Goal: Task Accomplishment & Management: Complete application form

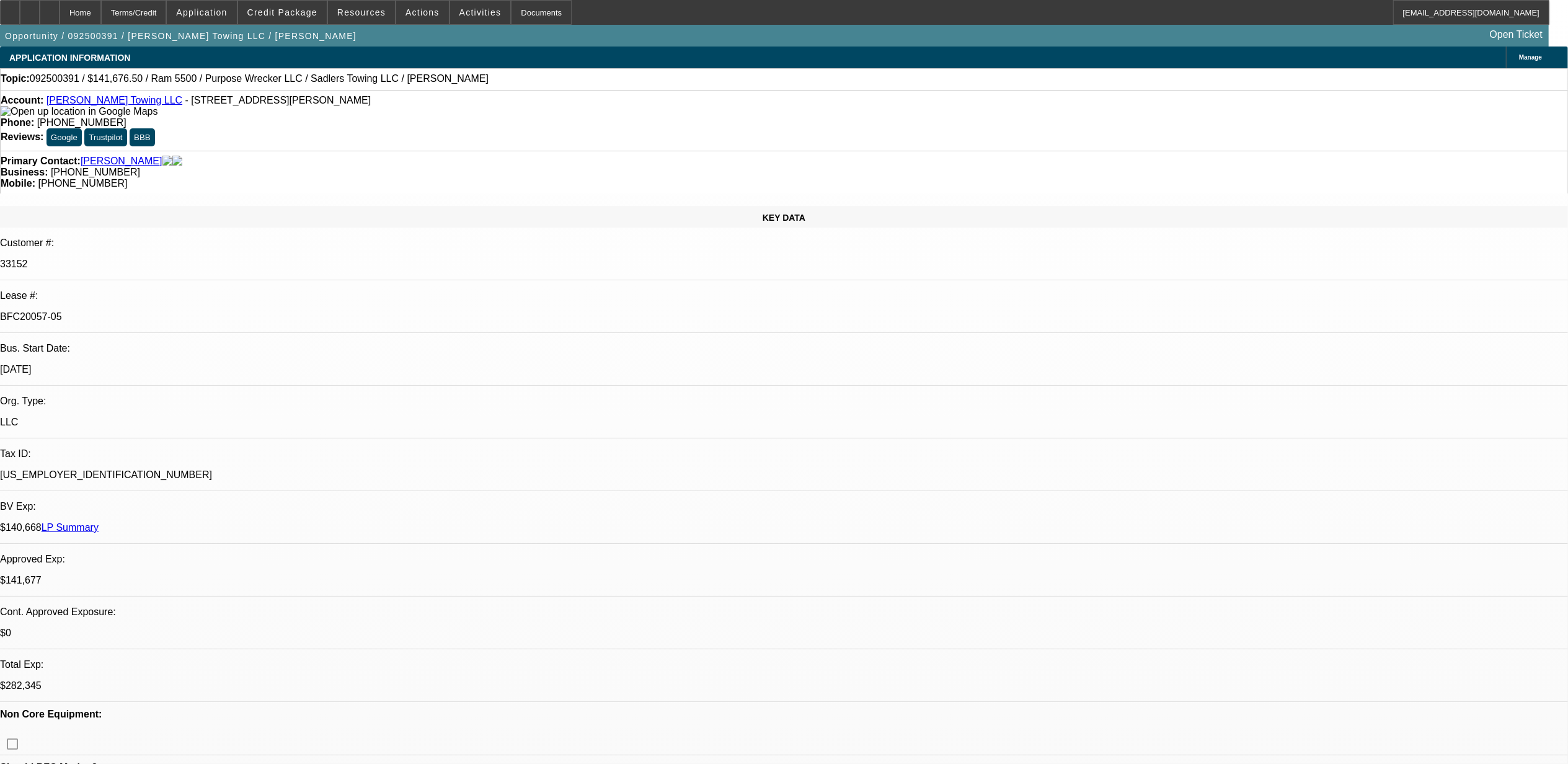
select select "0"
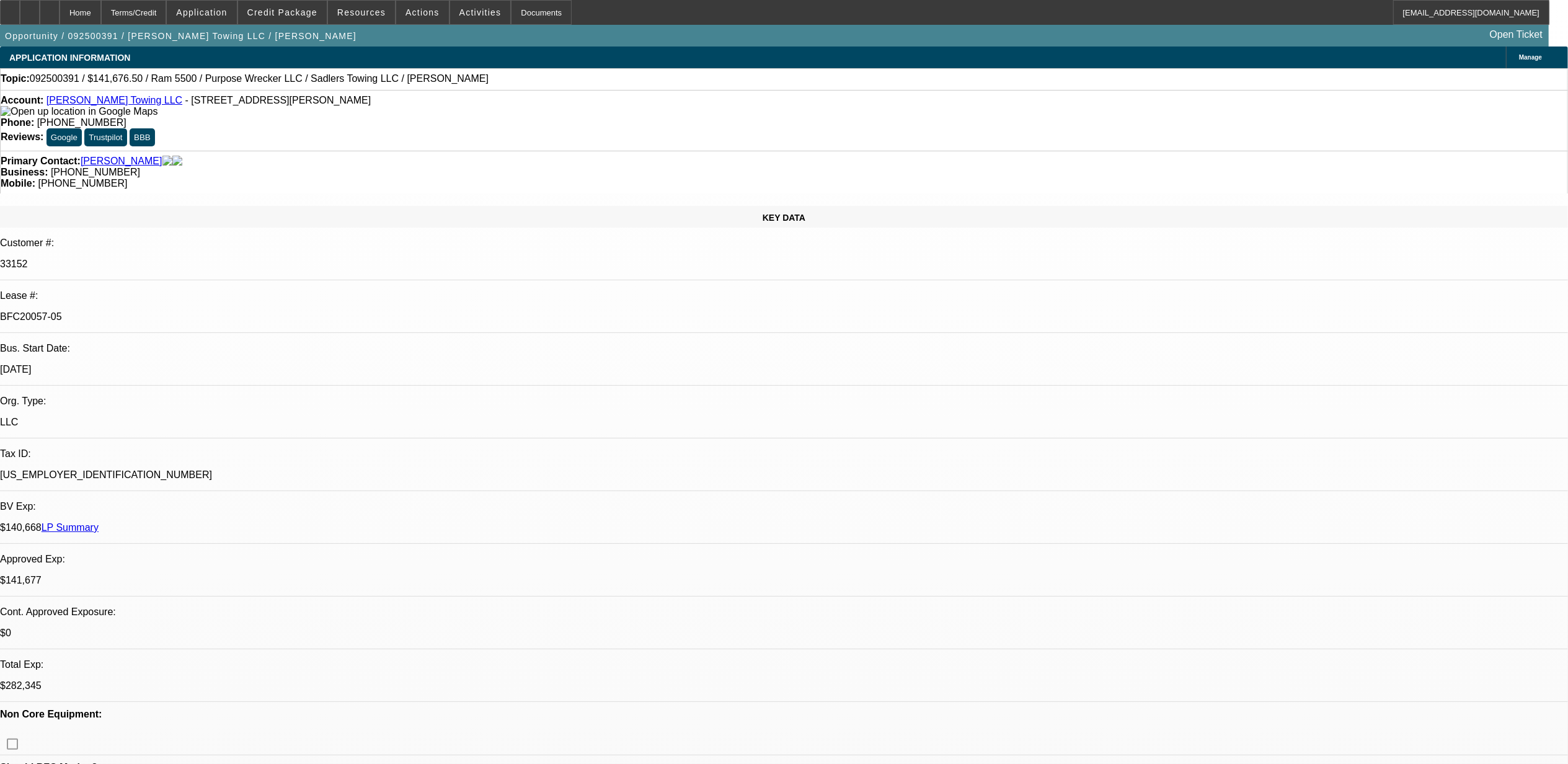
select select "0"
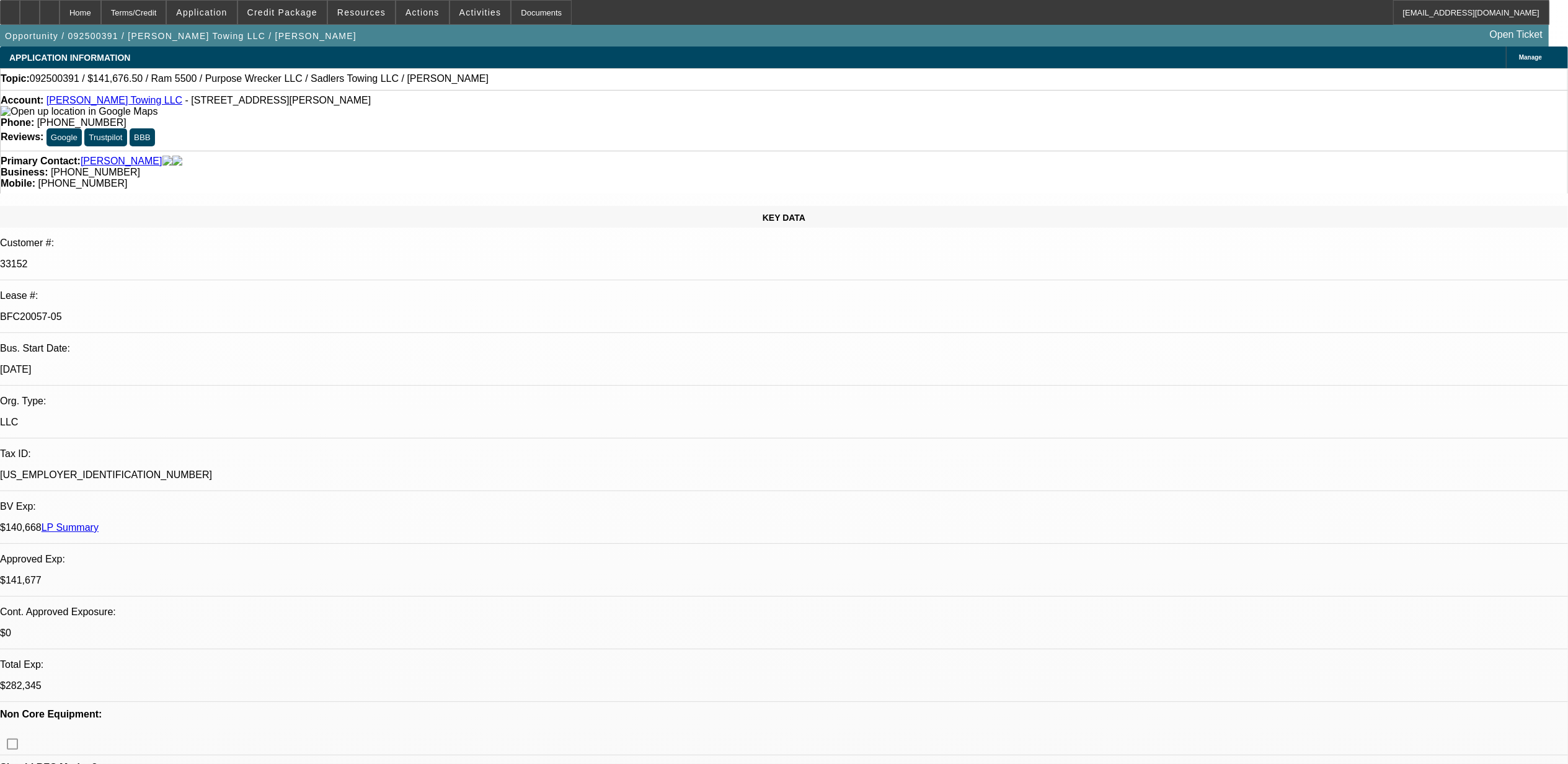
select select "0"
select select "1"
select select "2"
select select "6"
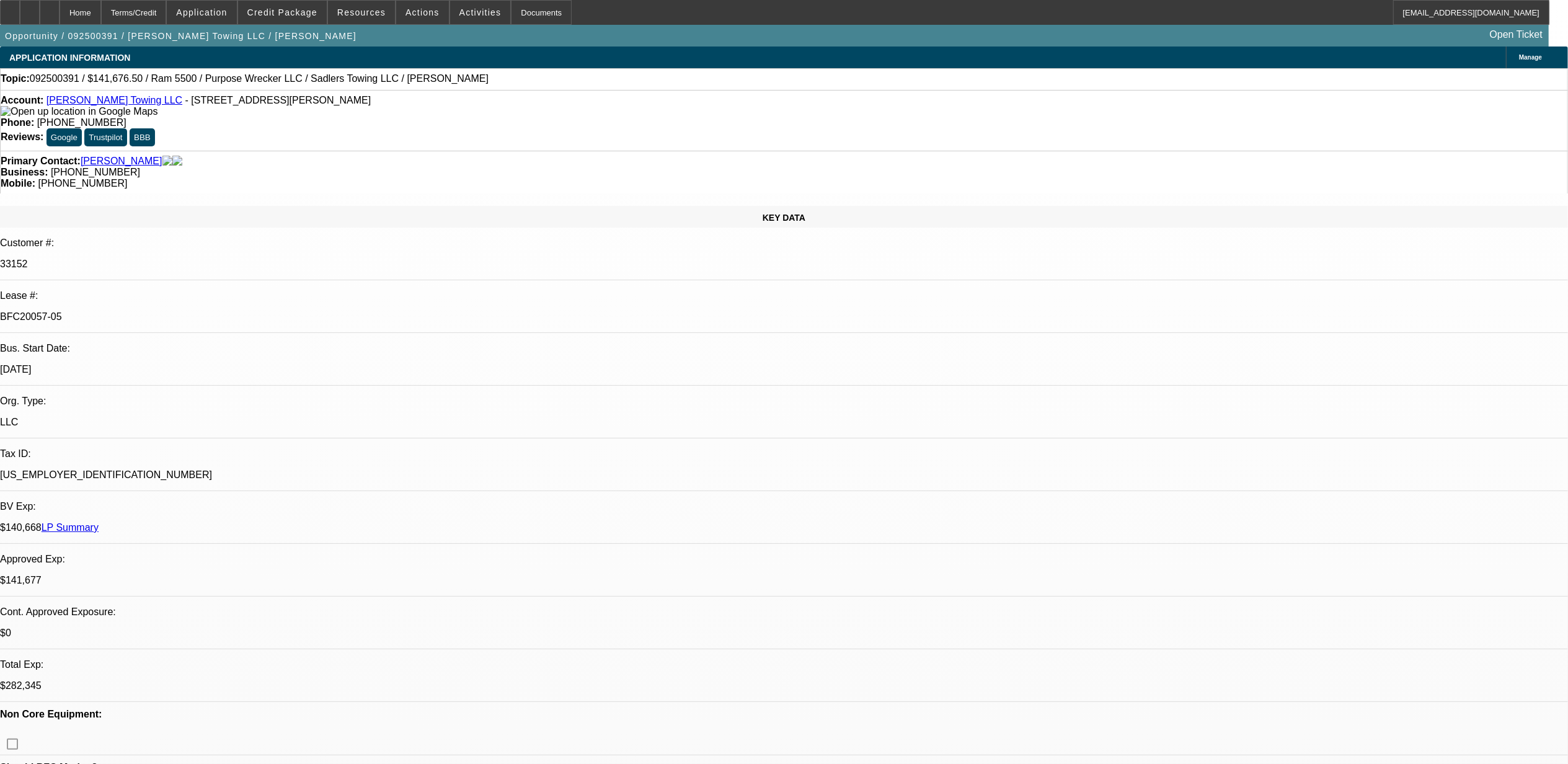
select select "1"
select select "2"
select select "6"
select select "1"
select select "2"
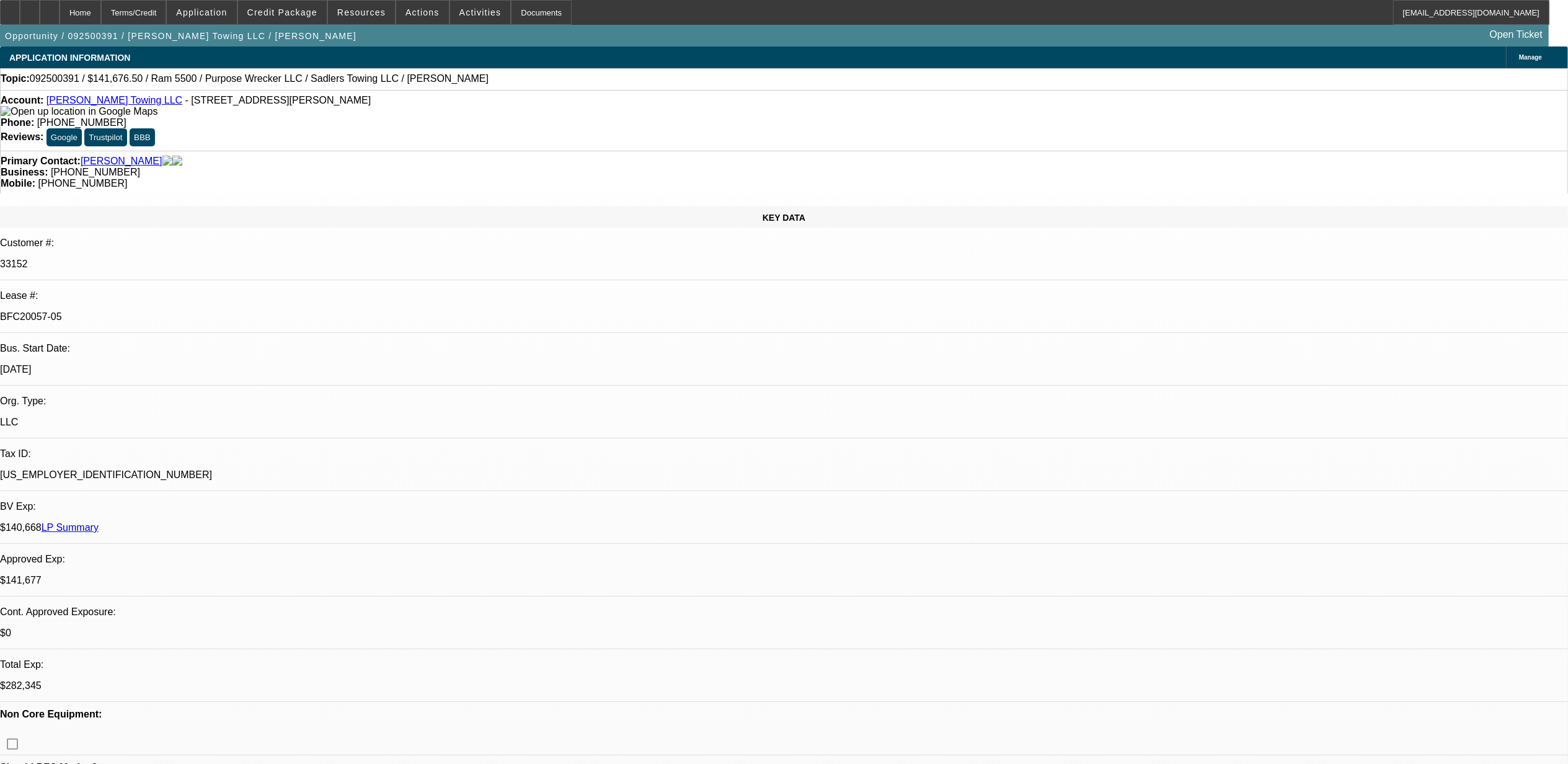
select select "6"
select select "1"
select select "2"
select select "6"
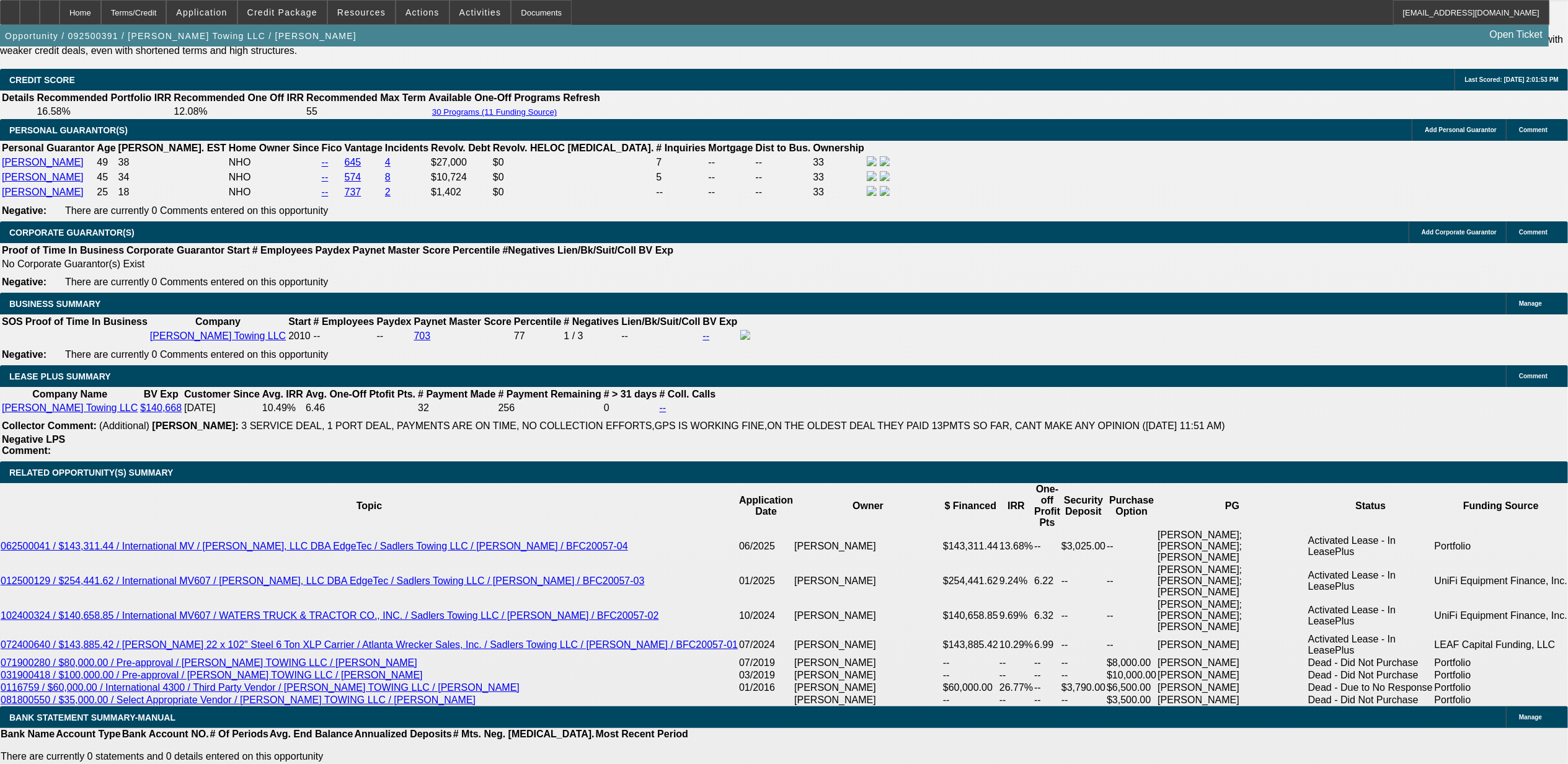
scroll to position [1973, 0]
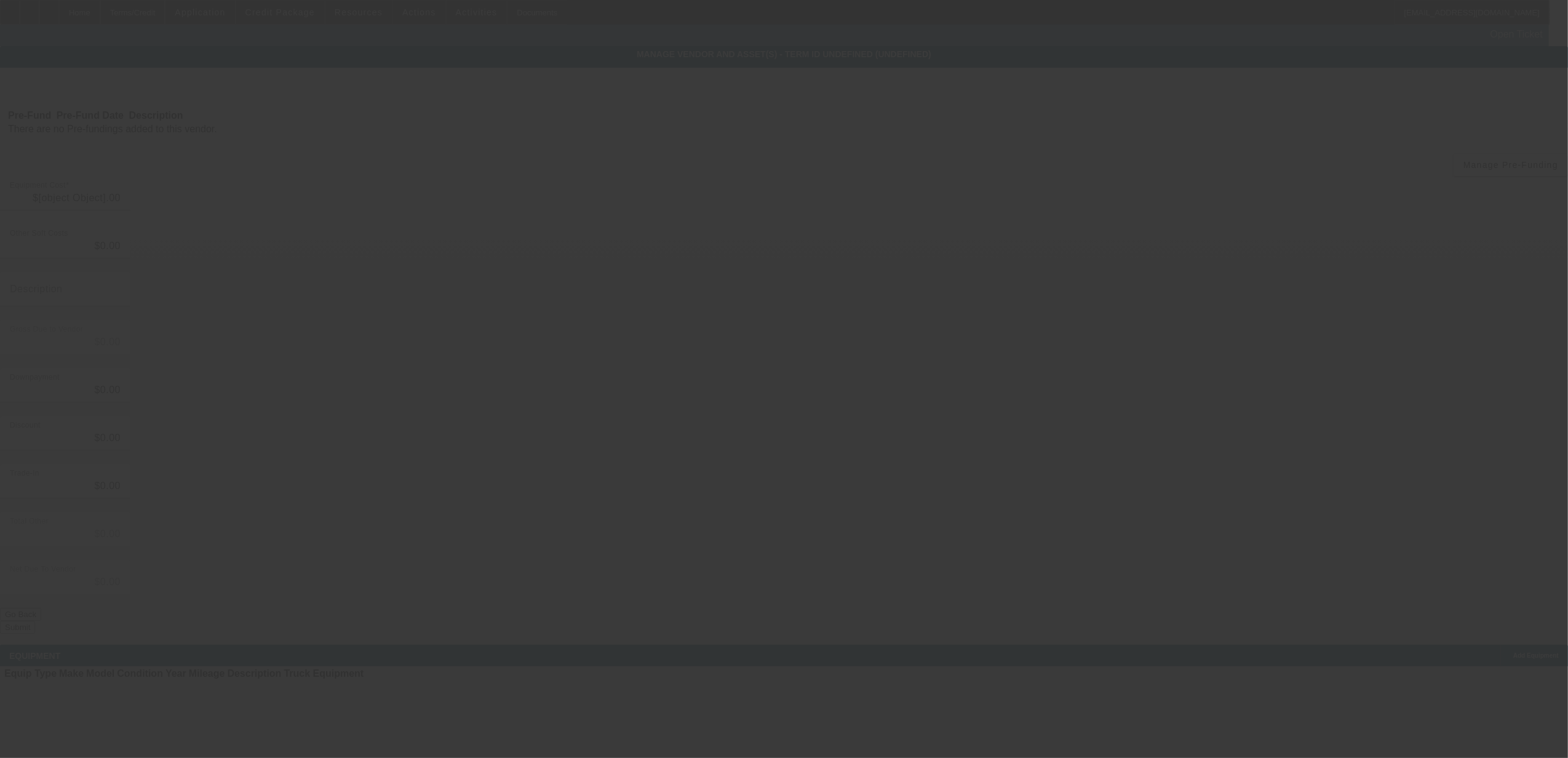
type input "$129,000.00"
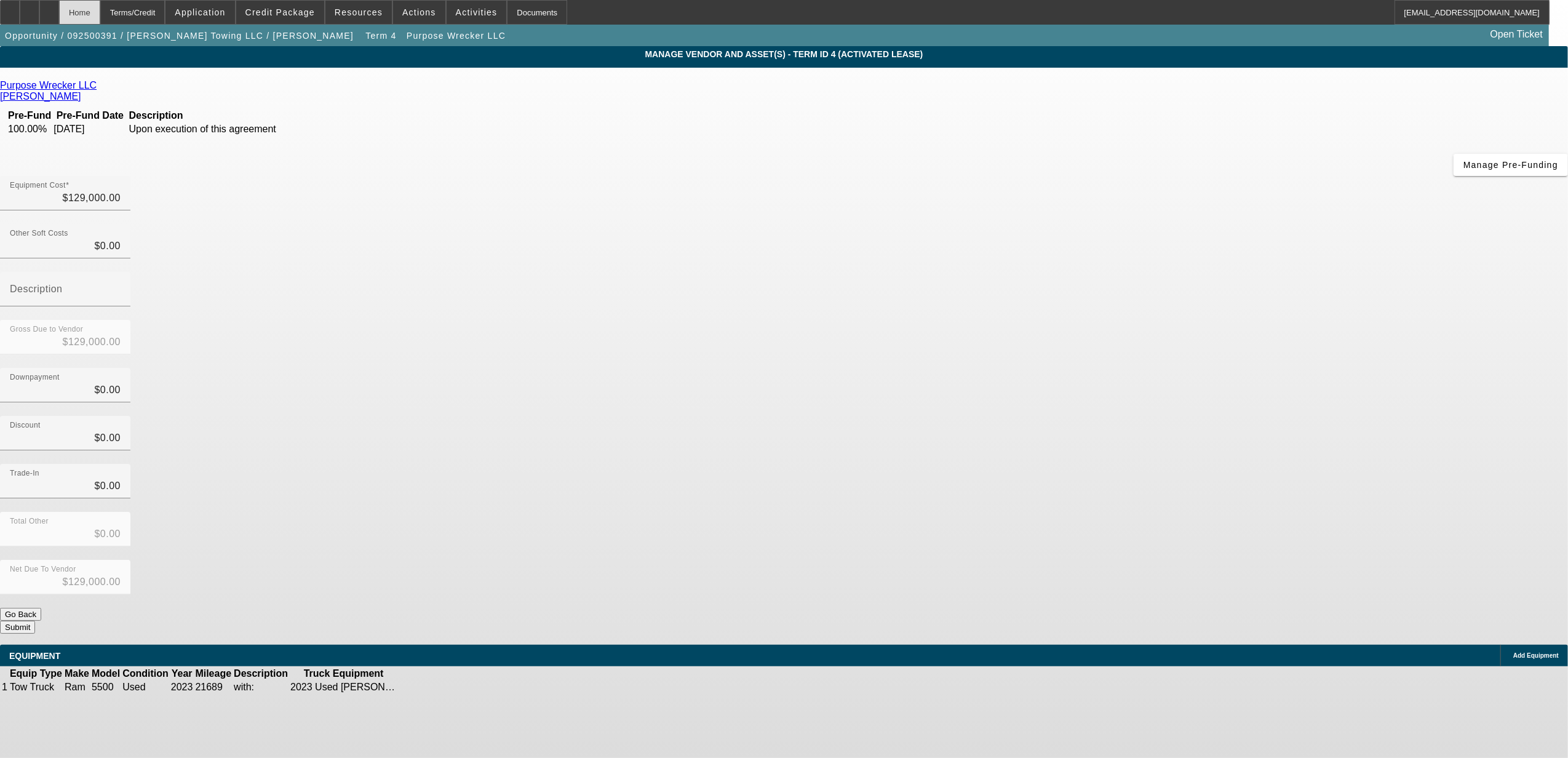
click at [100, 9] on div "Home" at bounding box center [80, 12] width 41 height 25
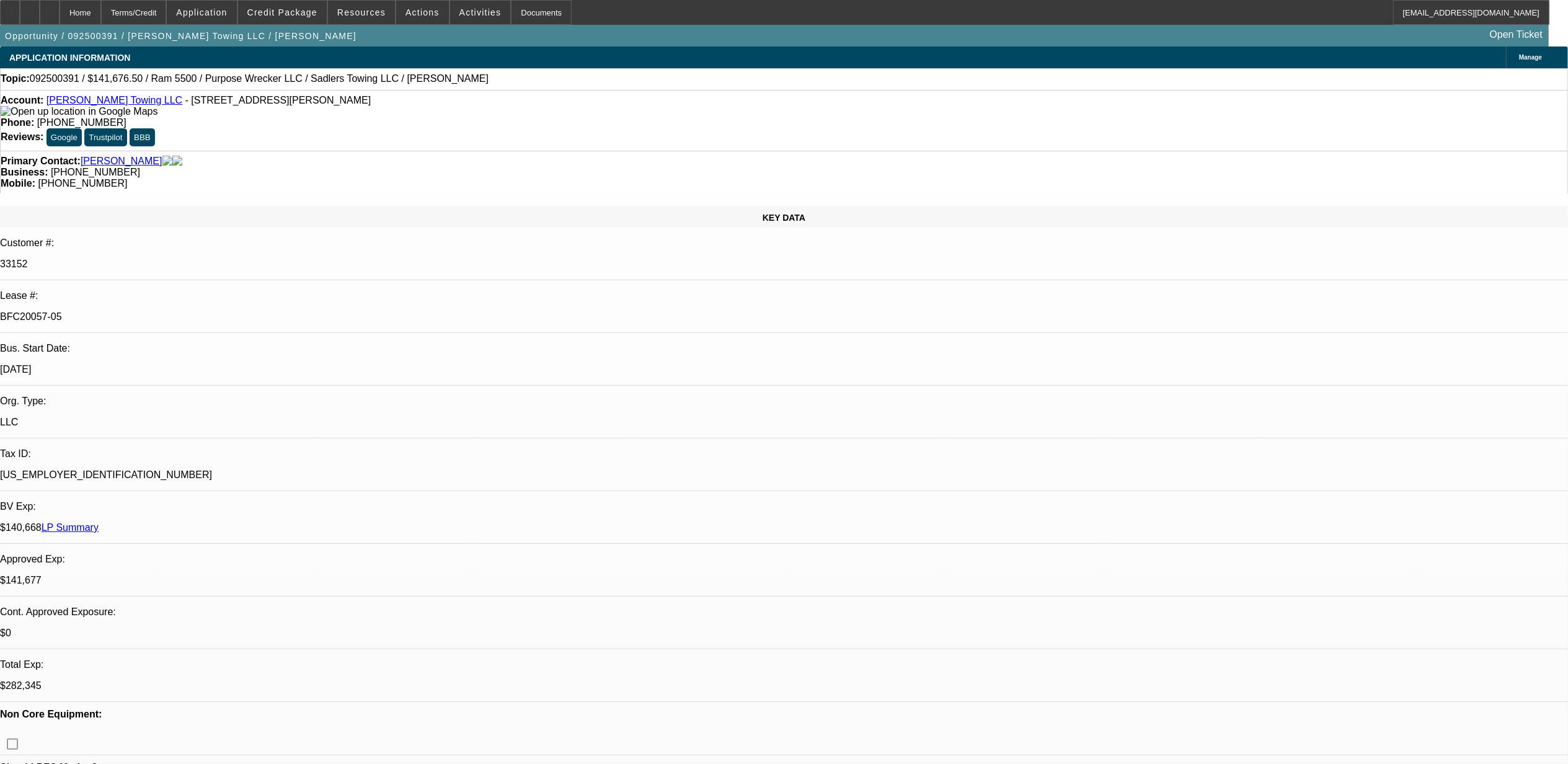
select select "0"
select select "2"
select select "0"
select select "6"
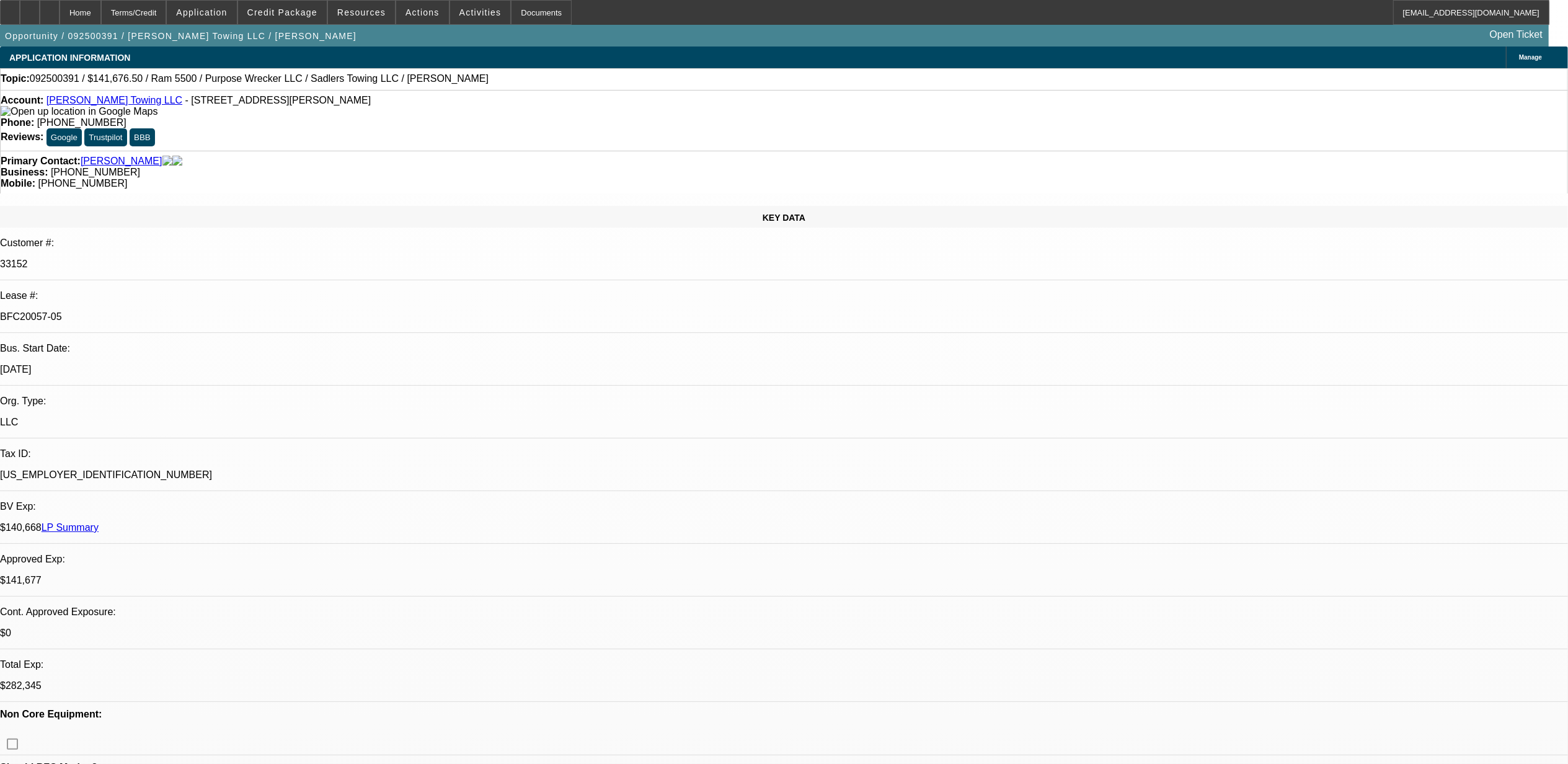
select select "0"
select select "2"
select select "0"
select select "6"
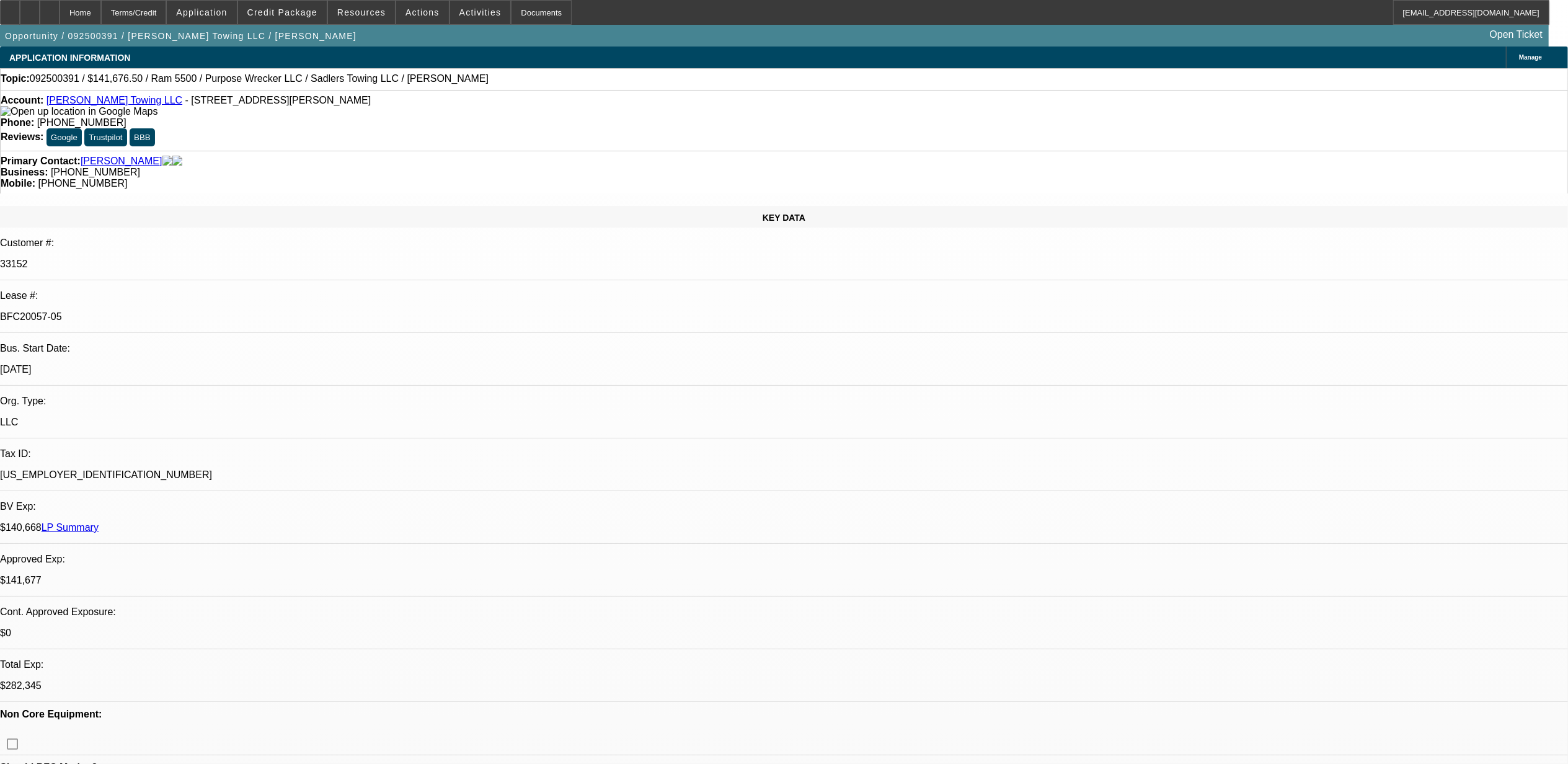
select select "0"
select select "2"
select select "0"
select select "6"
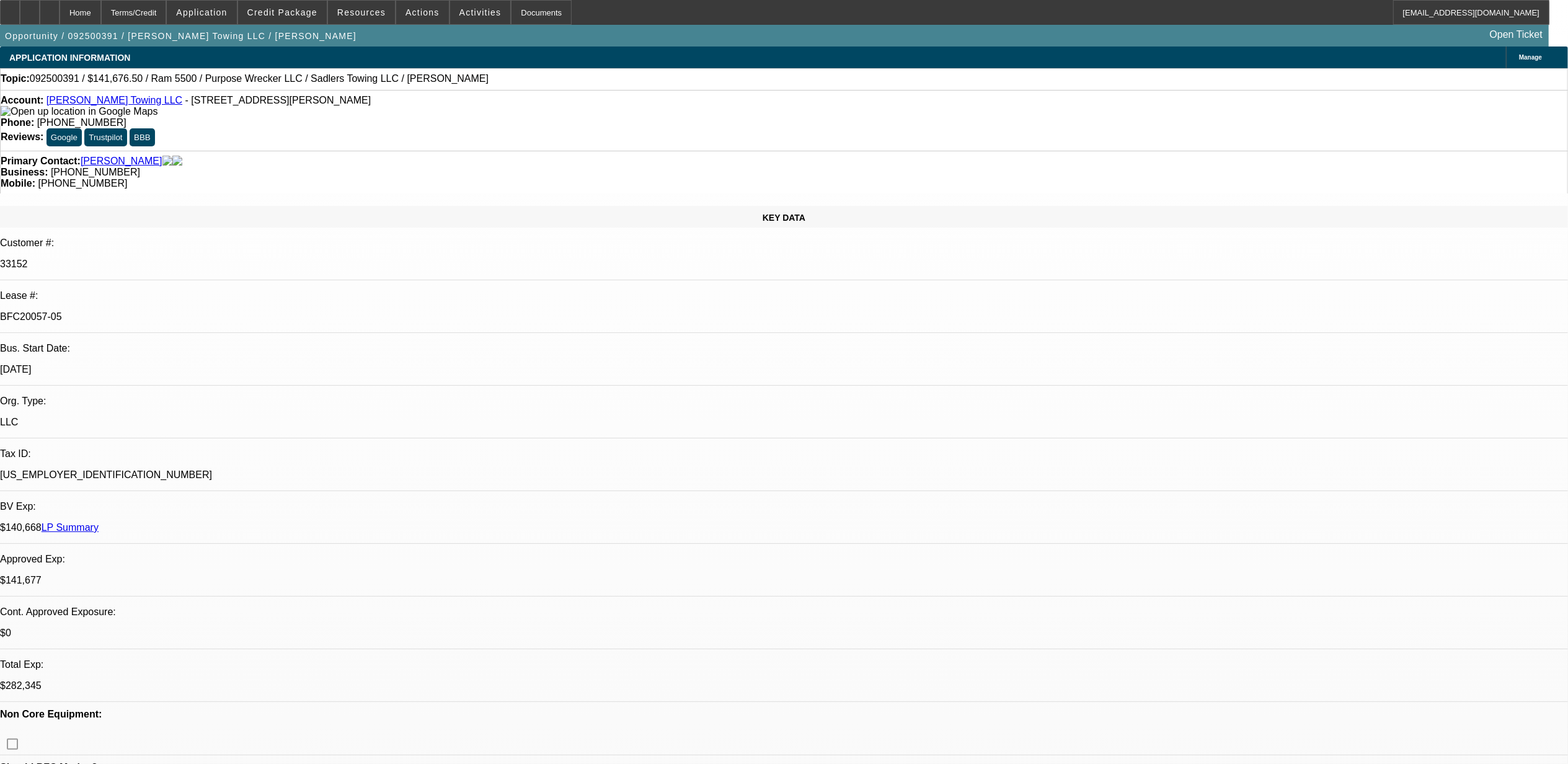
select select "0"
select select "2"
select select "0"
select select "6"
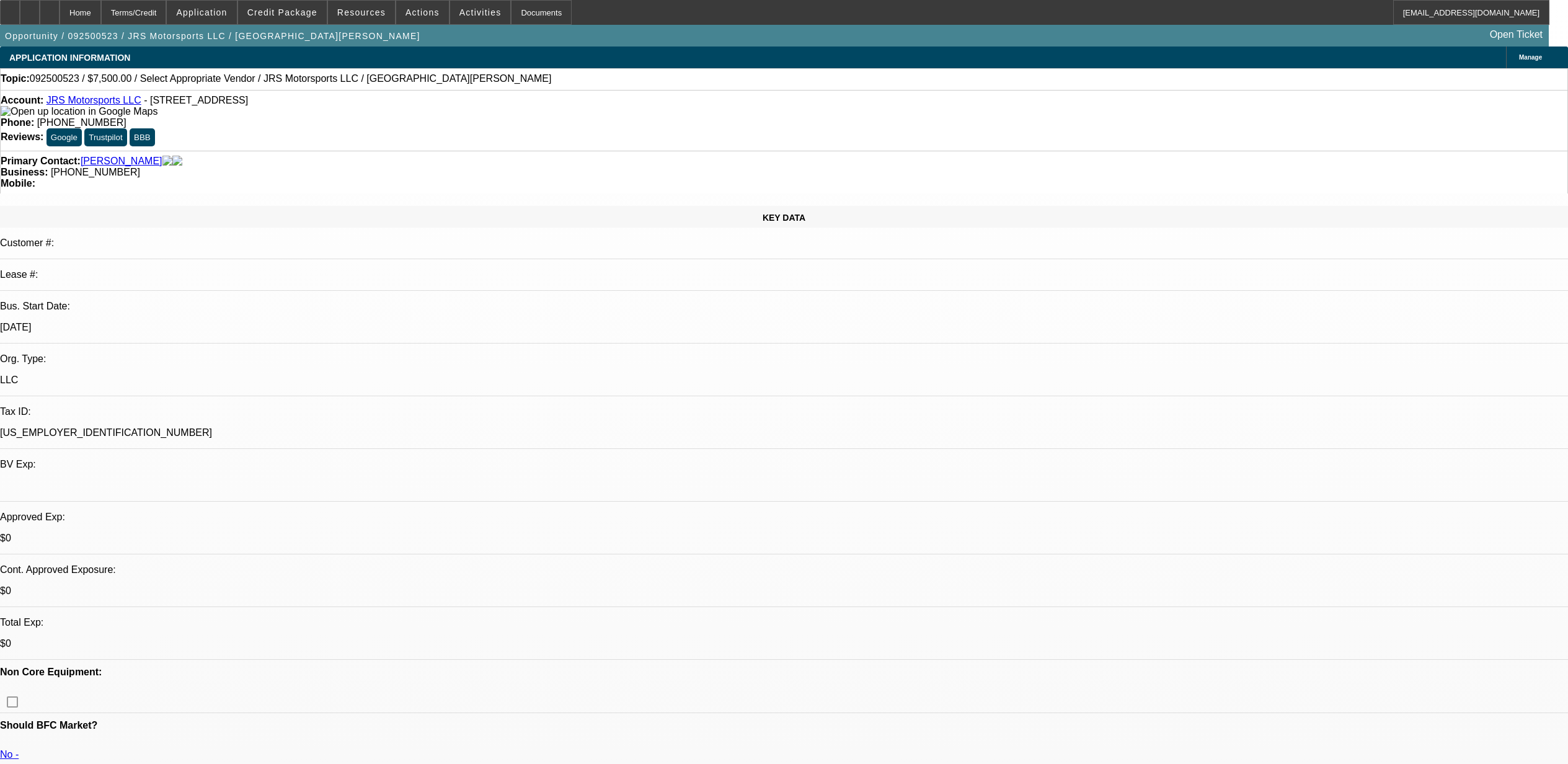
select select "0"
select select "2"
select select "0.1"
select select "4"
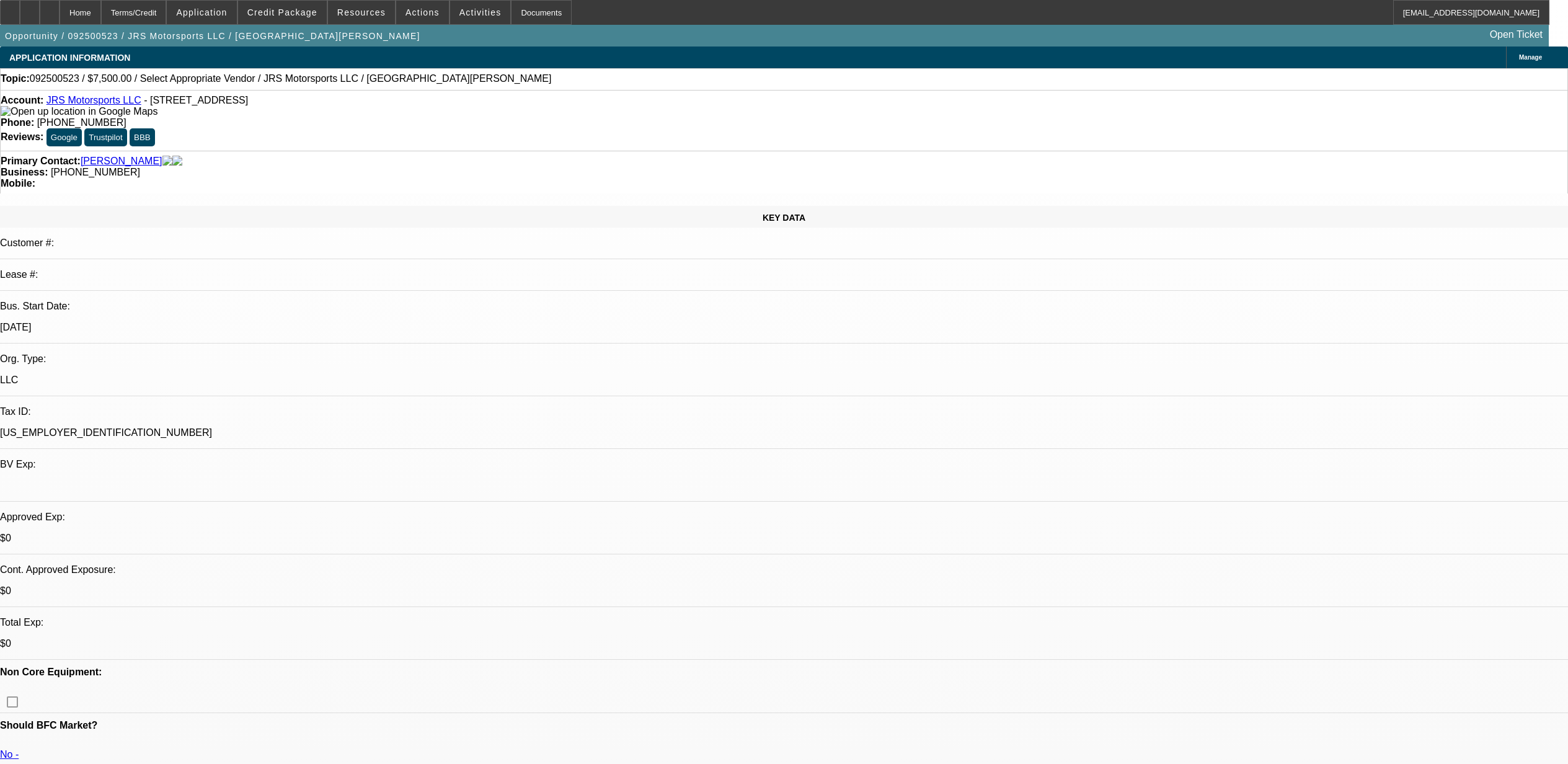
scroll to position [578, 0]
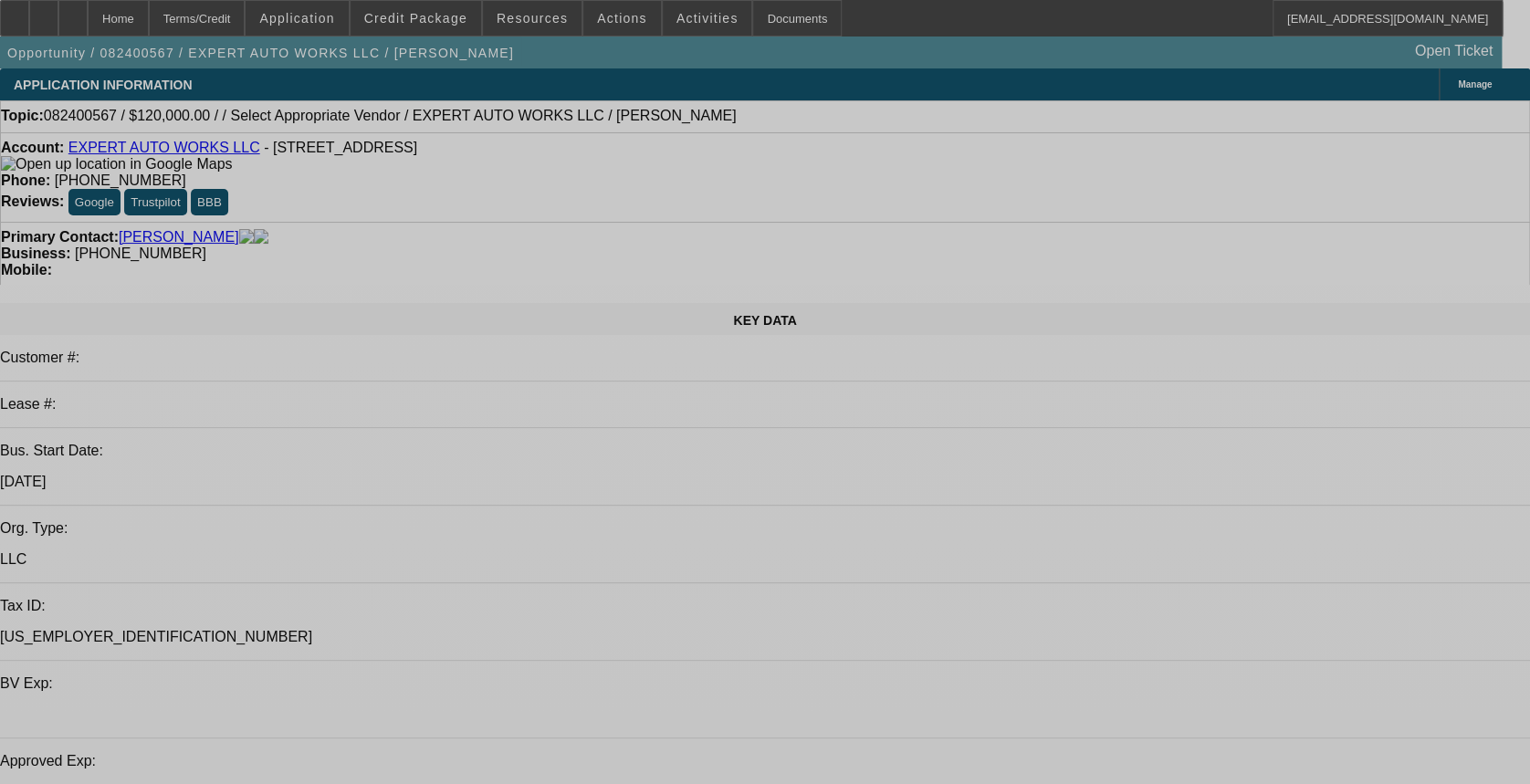
select select "0"
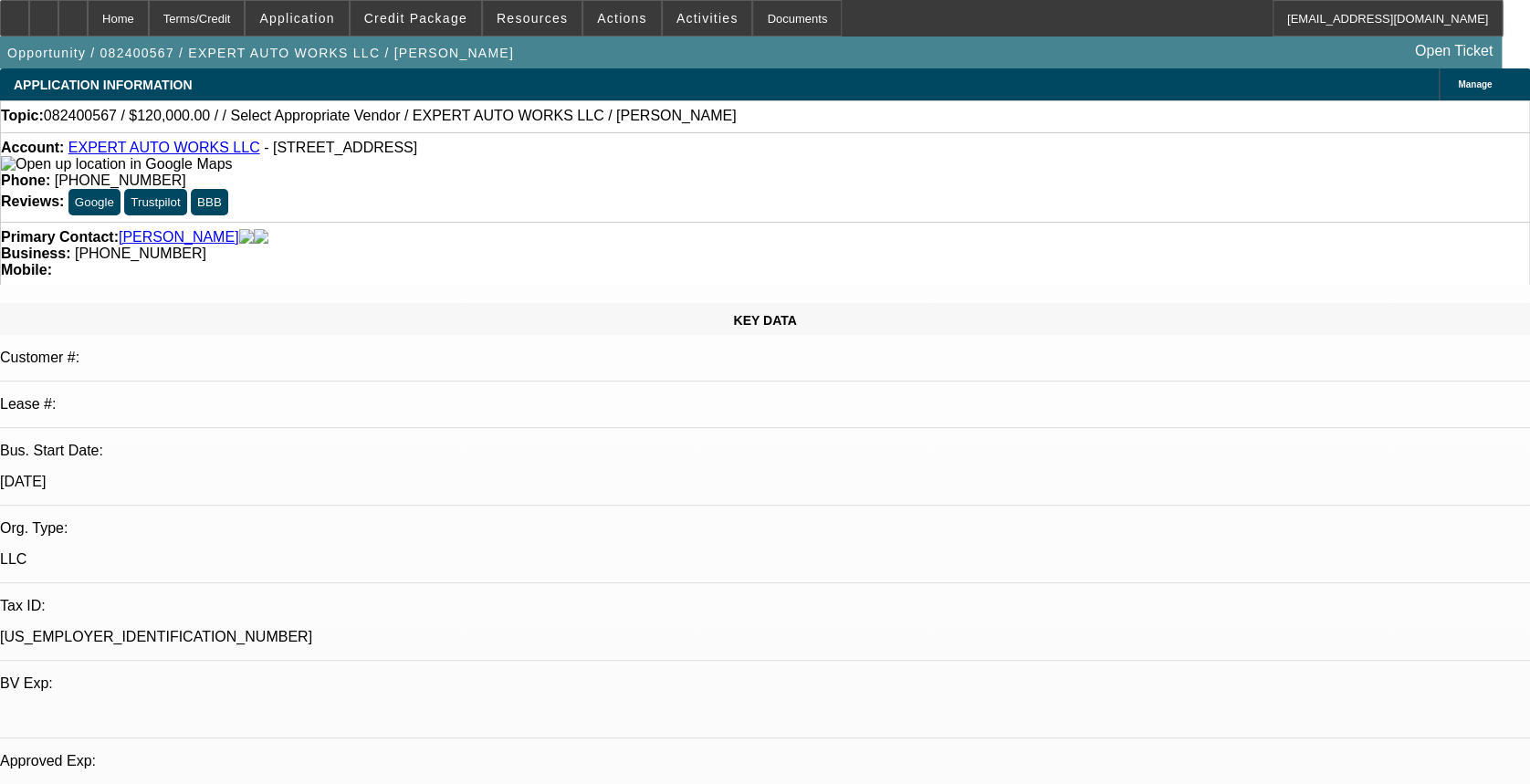
select select "0"
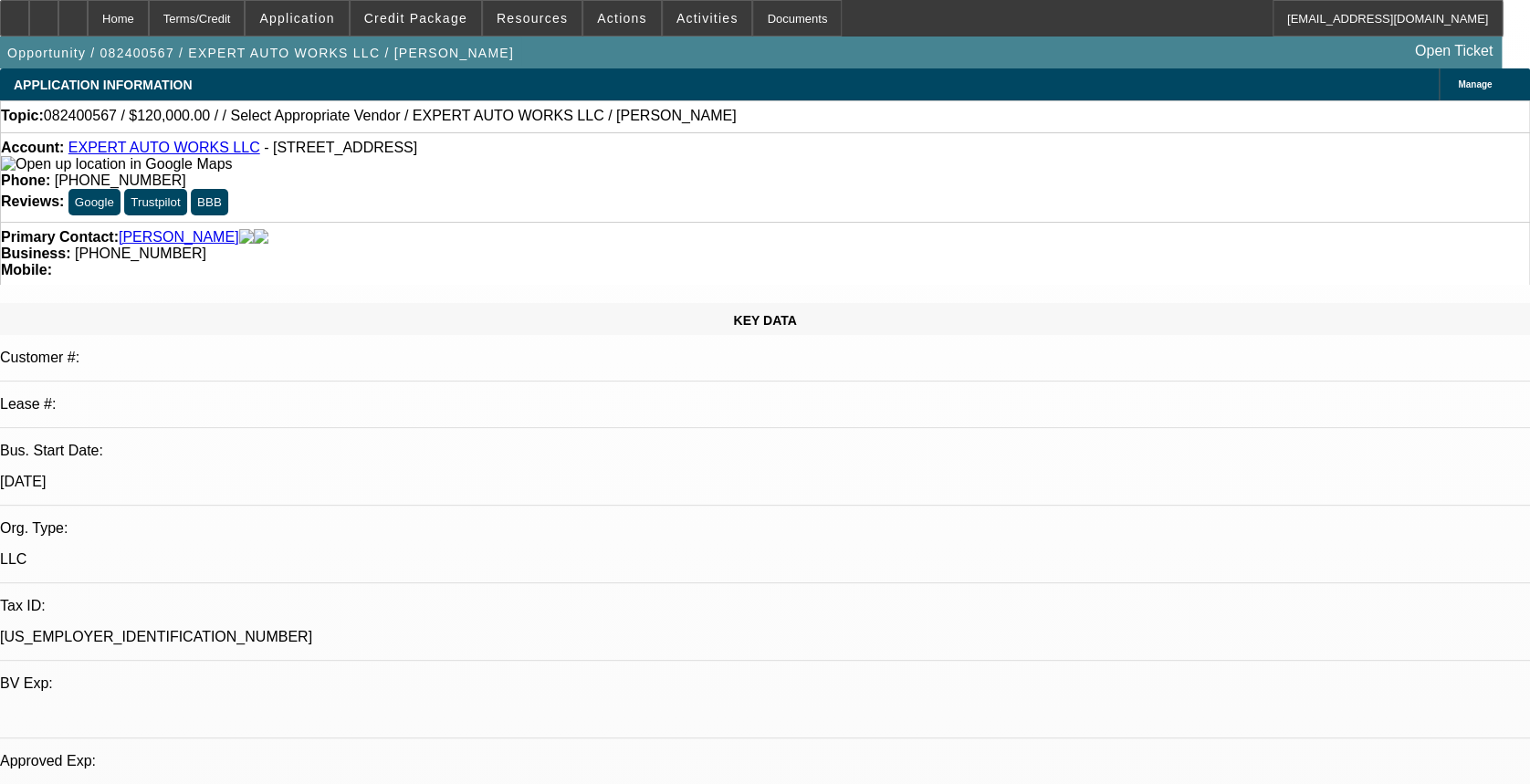
select select "0"
select select "1"
select select "2"
select select "6"
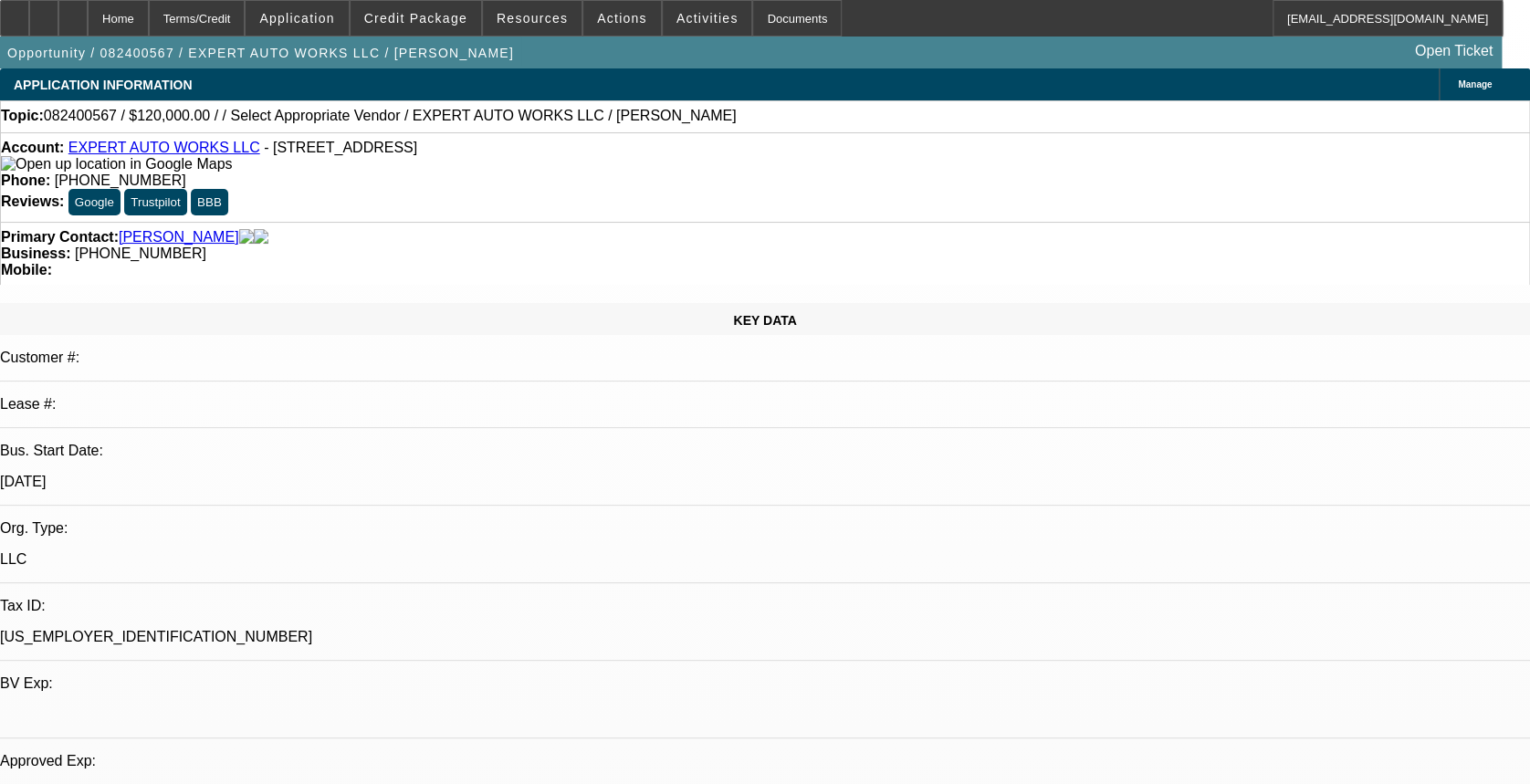
select select "1"
select select "2"
select select "6"
select select "1"
select select "2"
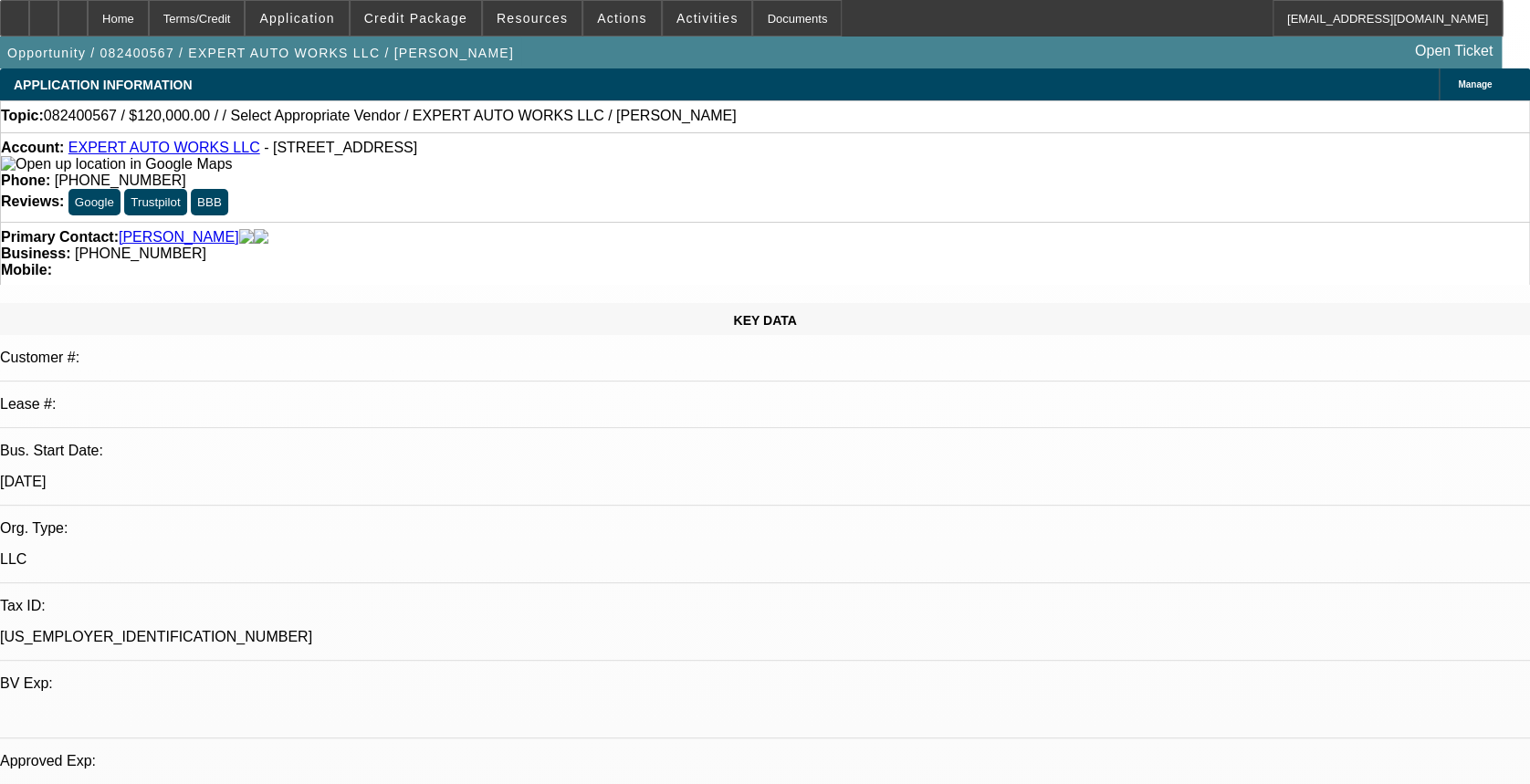
select select "6"
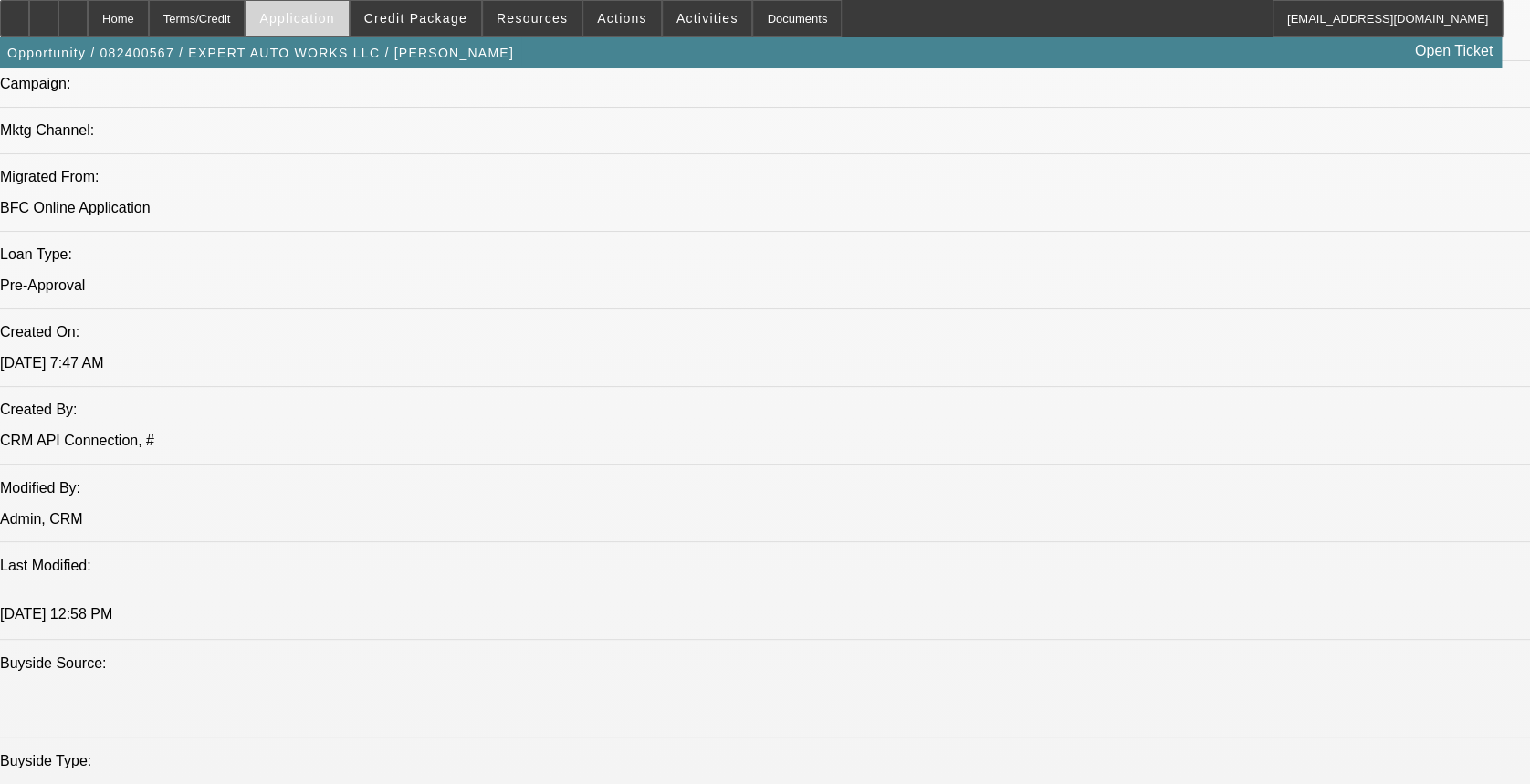
scroll to position [1243, 0]
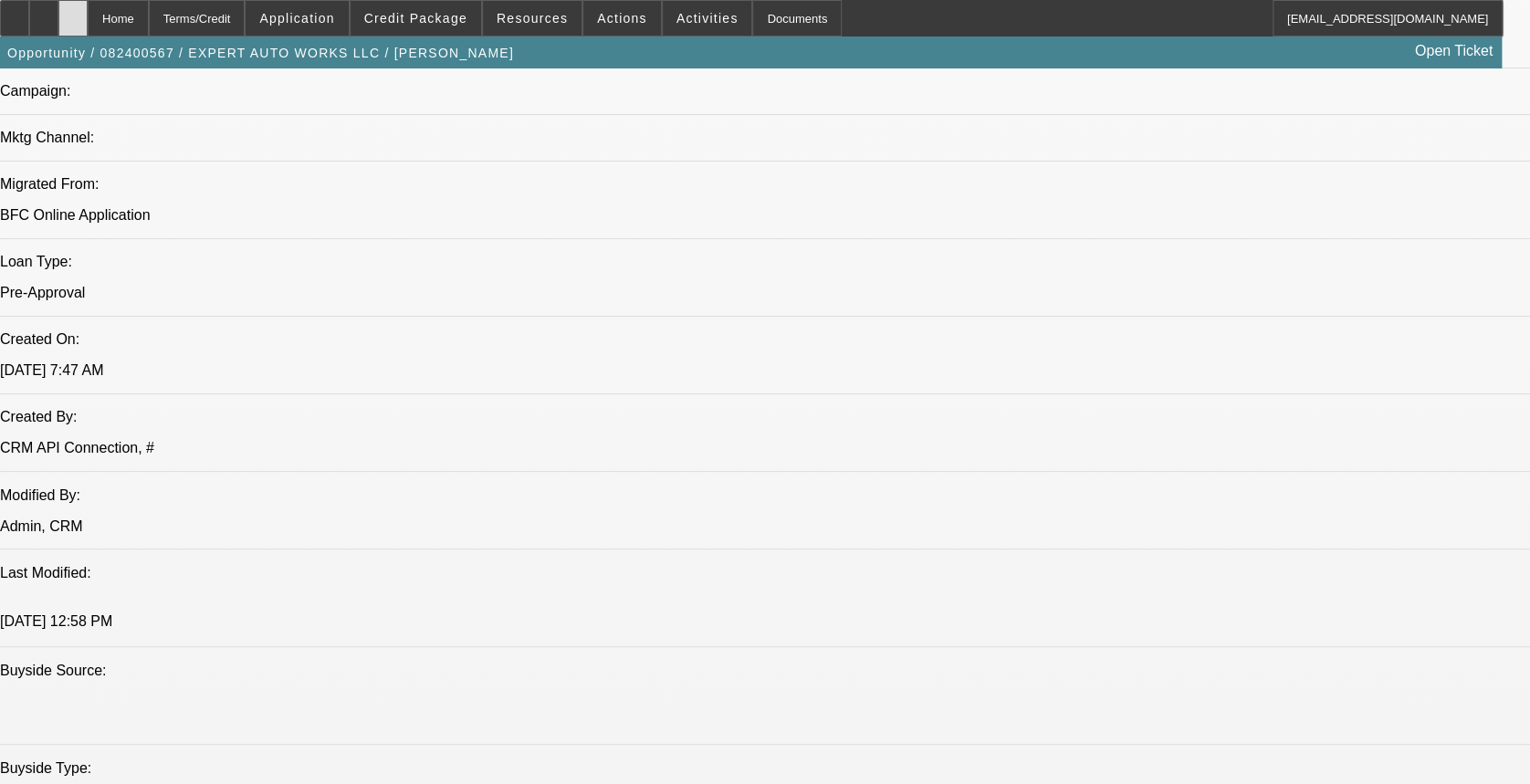
click at [88, 17] on div at bounding box center [73, 18] width 29 height 37
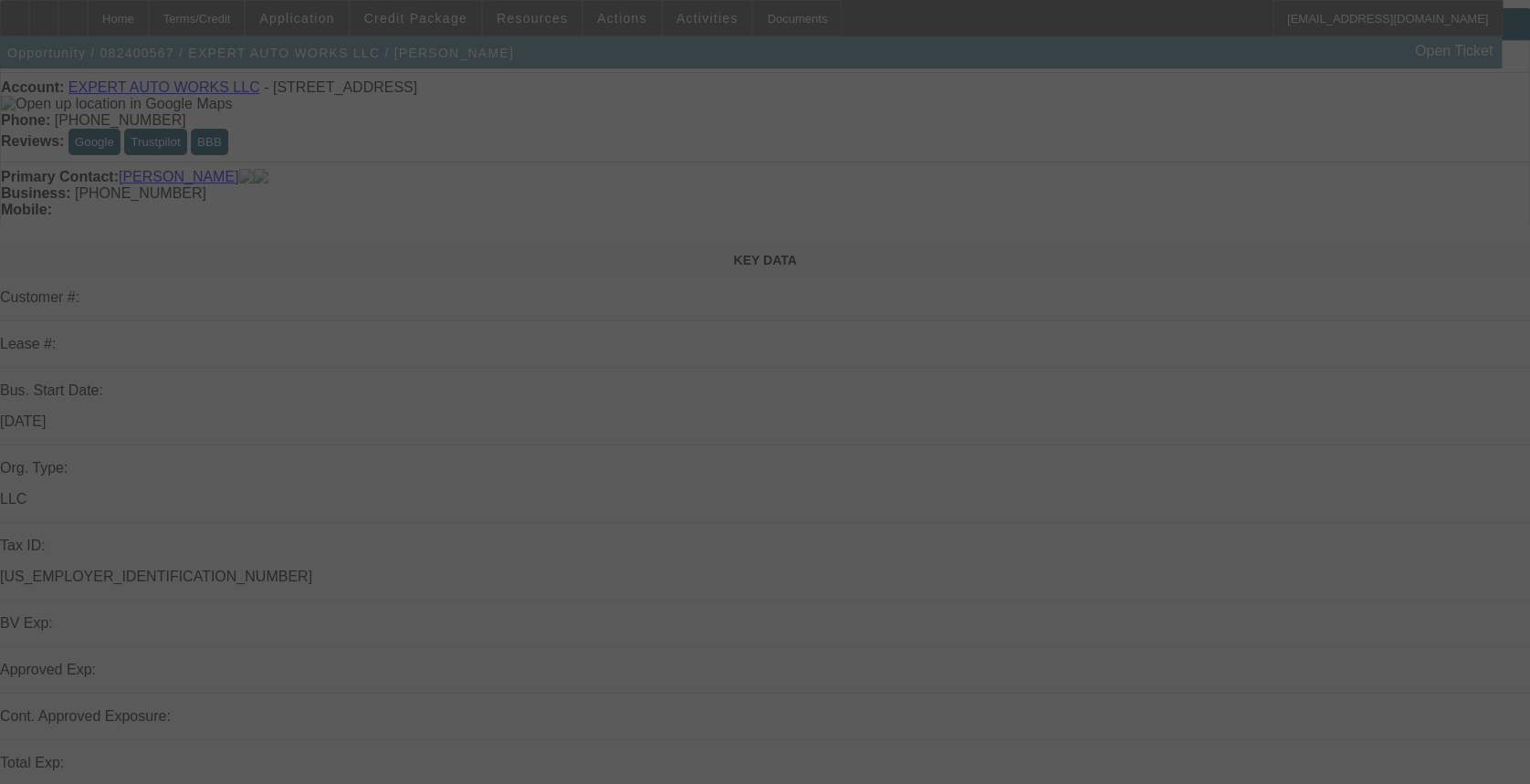
scroll to position [62, 0]
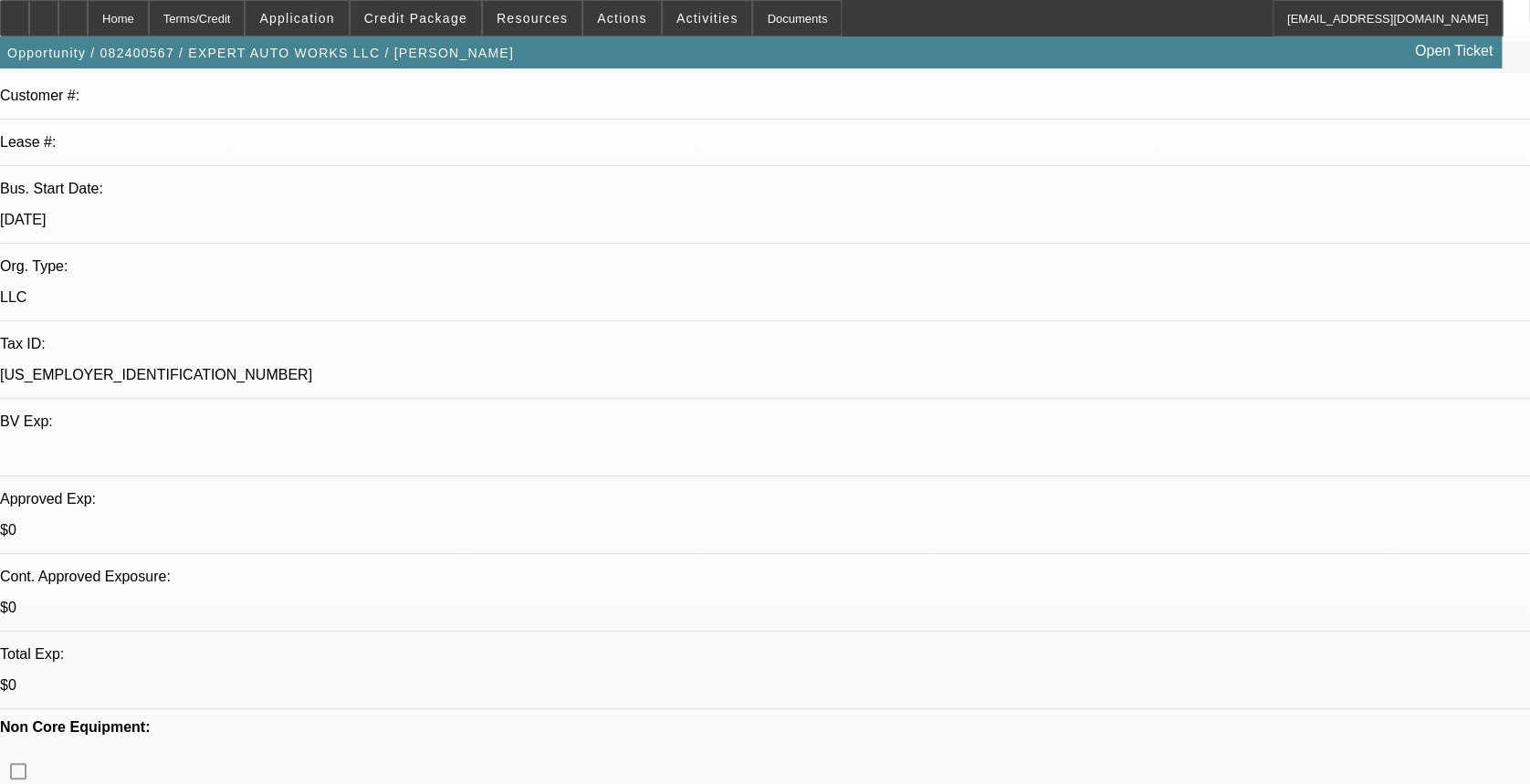
select select "0"
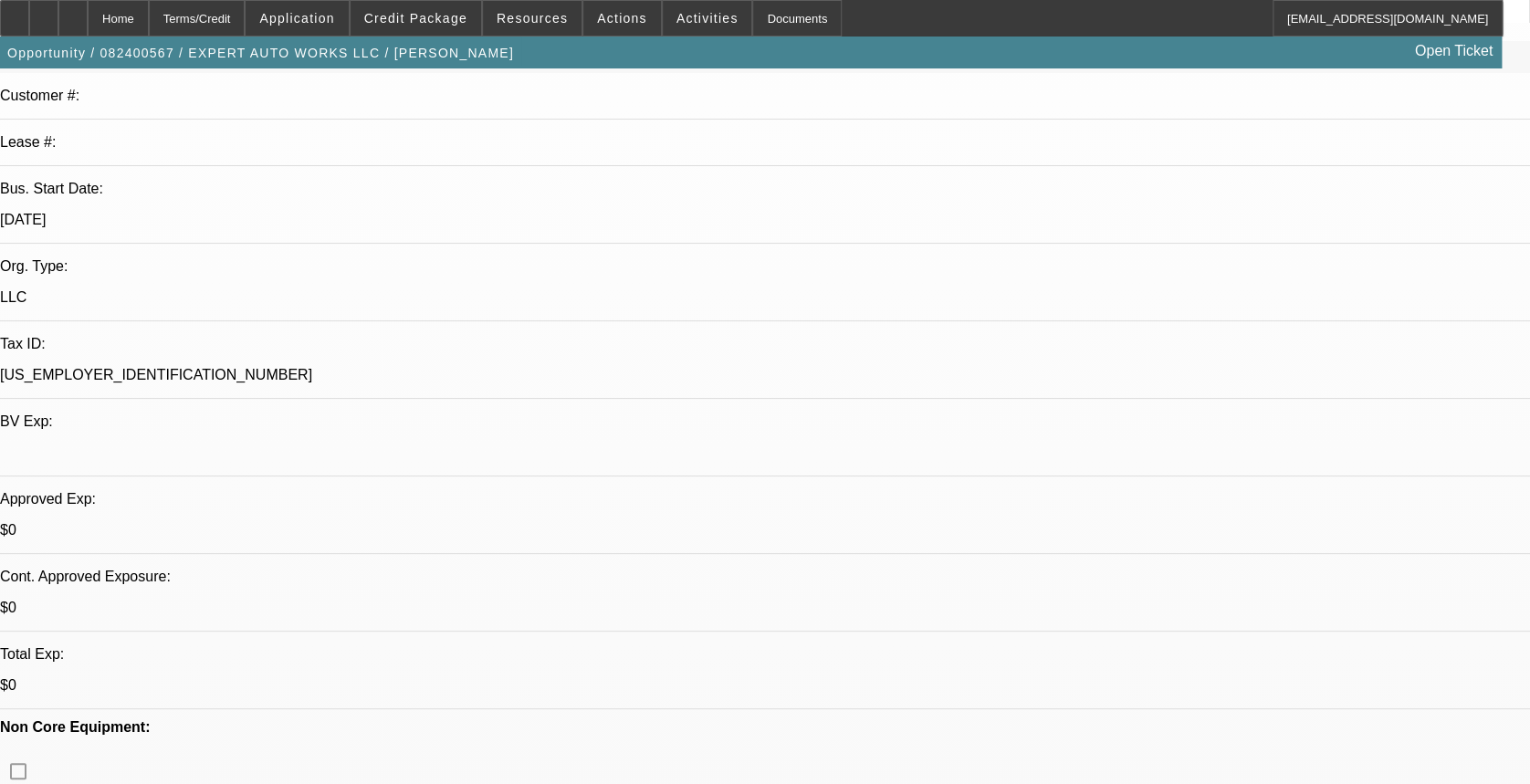
select select "0"
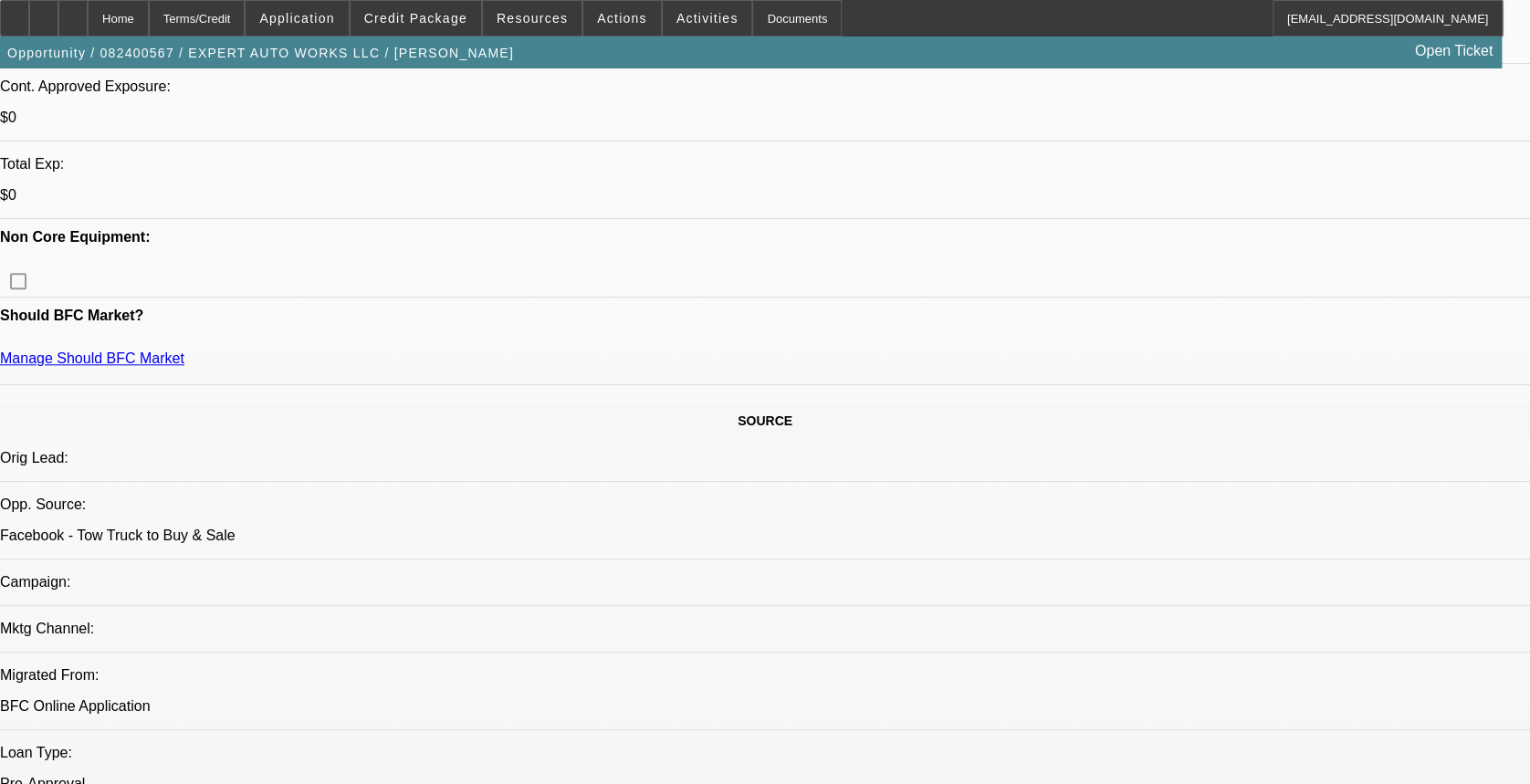
select select "1"
select select "2"
select select "6"
select select "1"
select select "2"
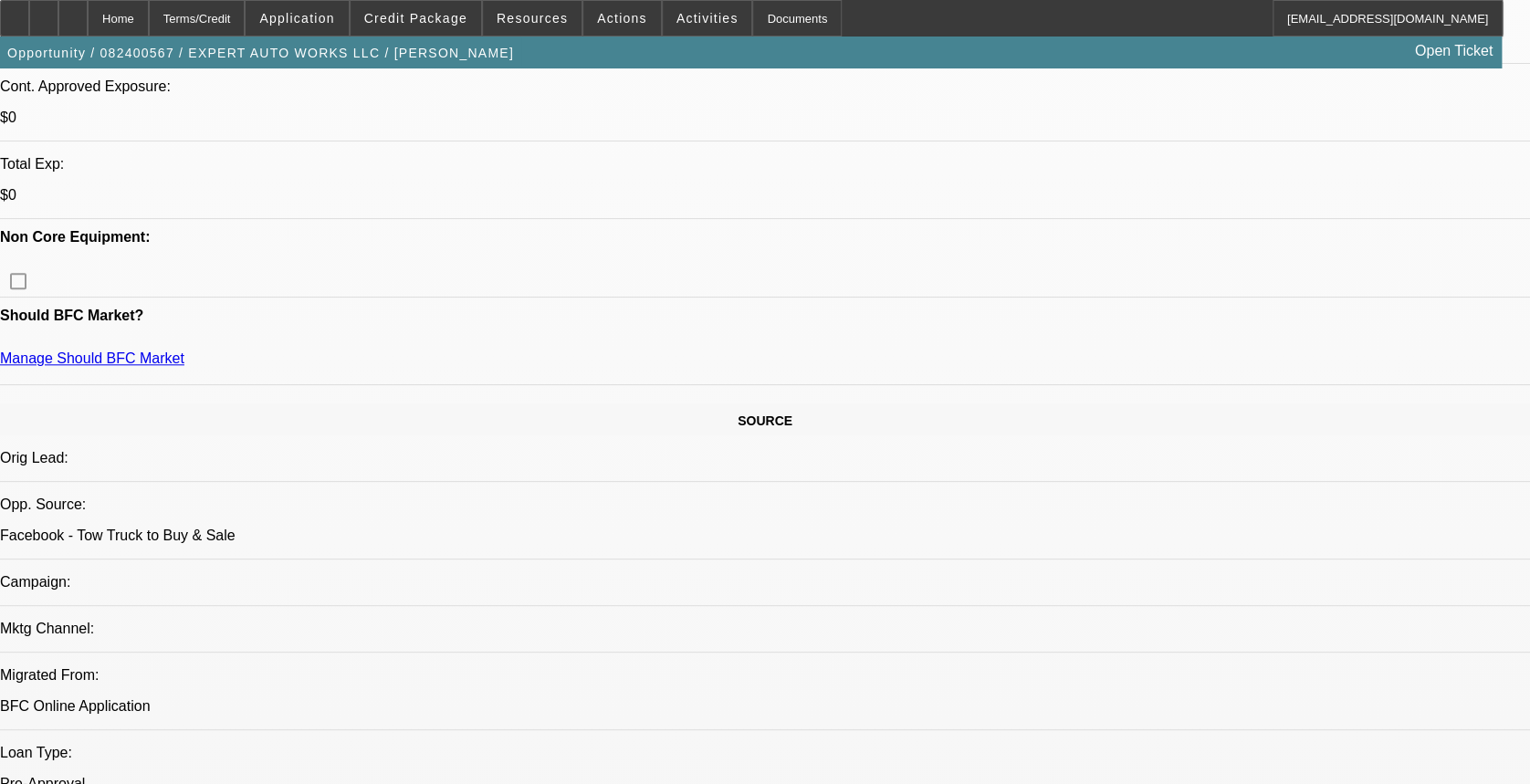
select select "6"
select select "1"
select select "2"
select select "6"
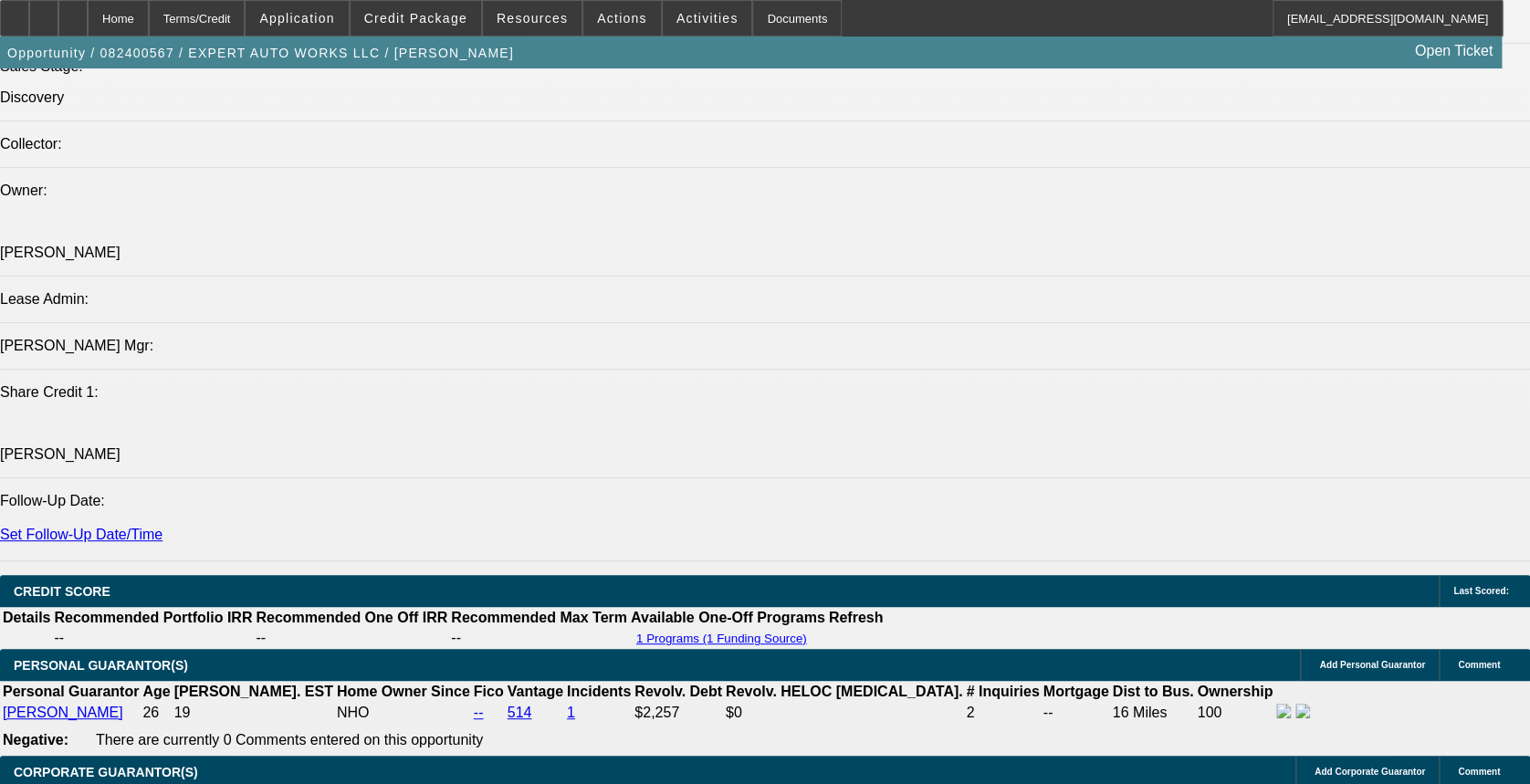
scroll to position [2274, 0]
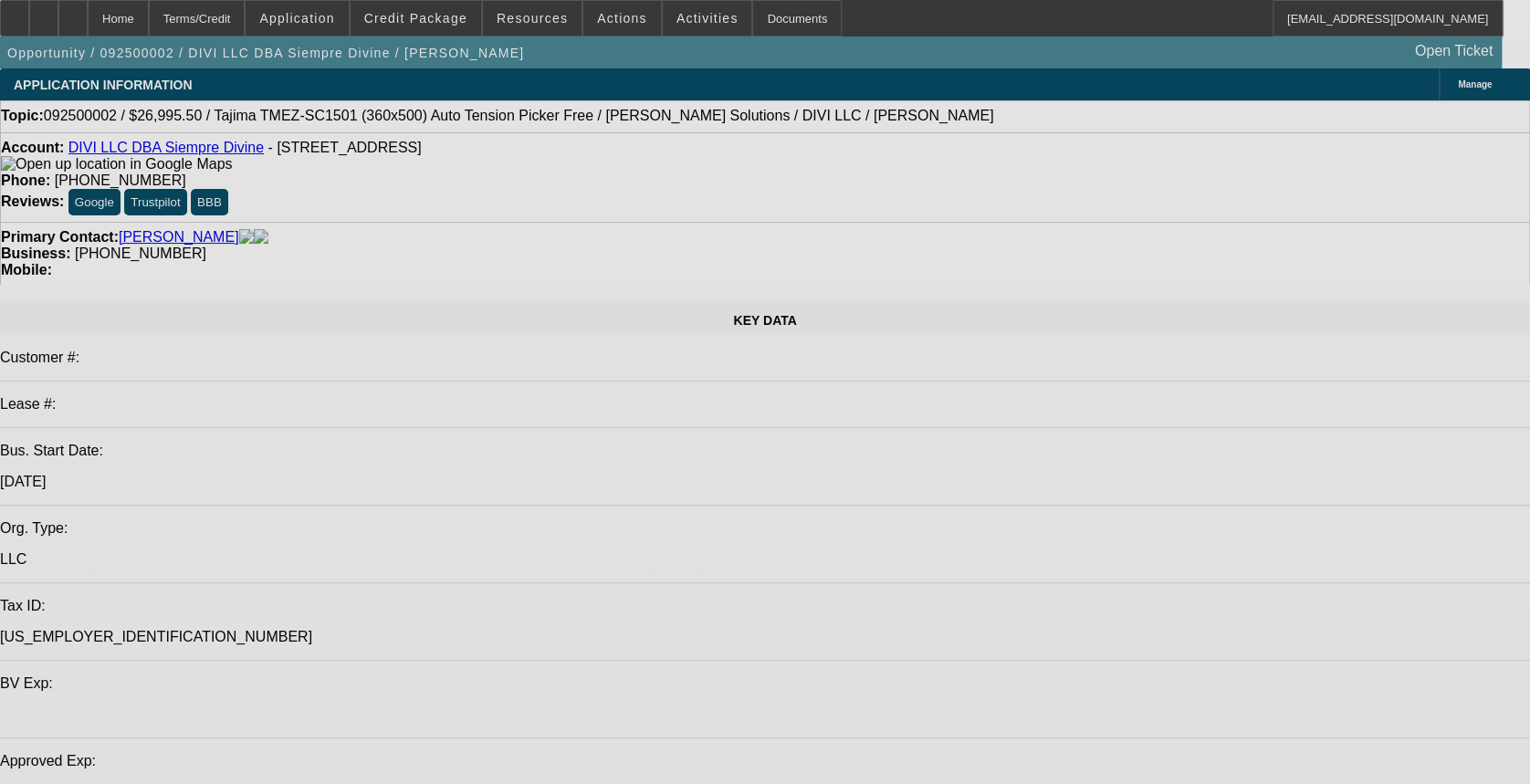
select select "0"
select select "0.1"
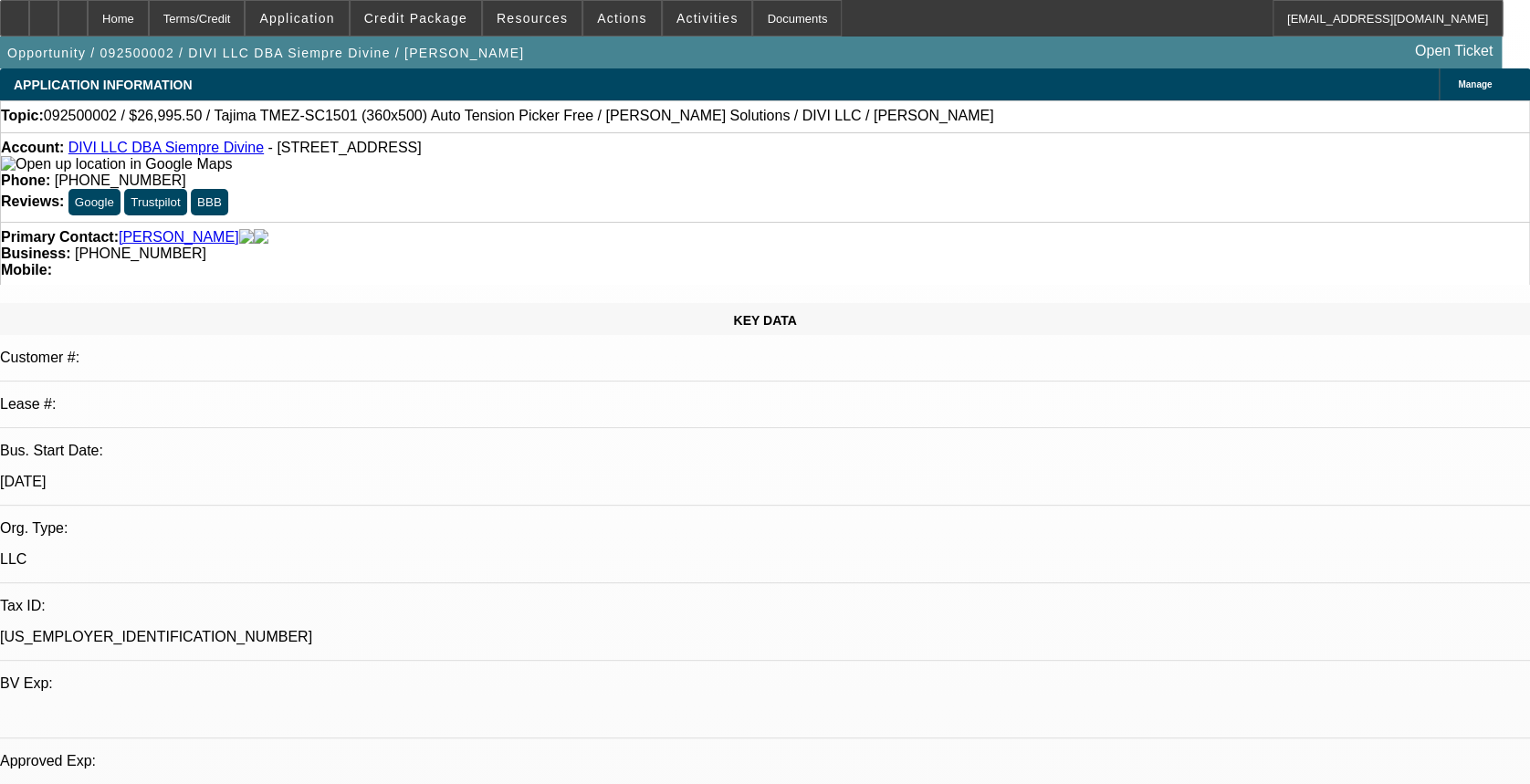
select select "0"
select select "2"
select select "0.1"
select select "1"
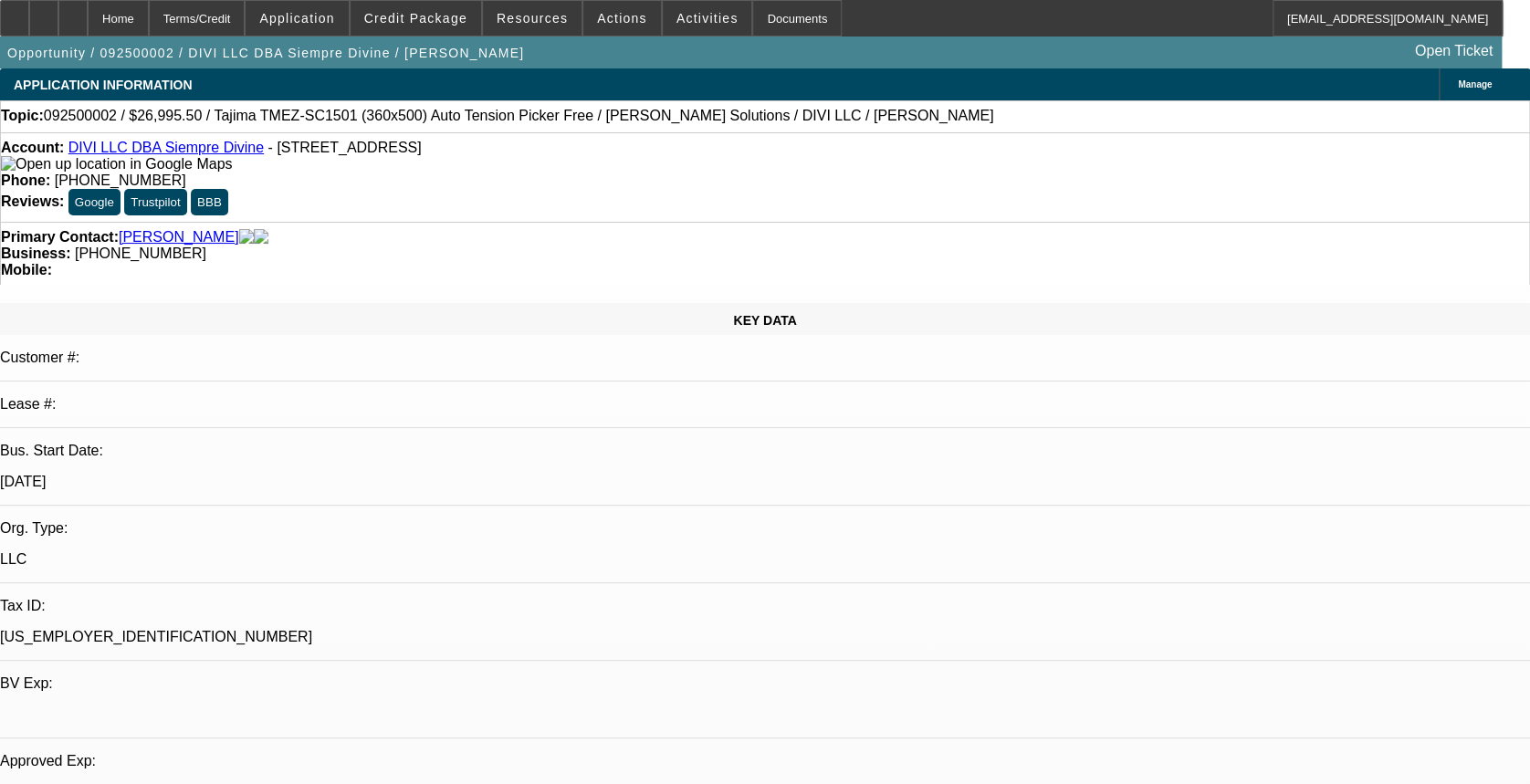
select select "4"
select select "1"
select select "2"
select select "4"
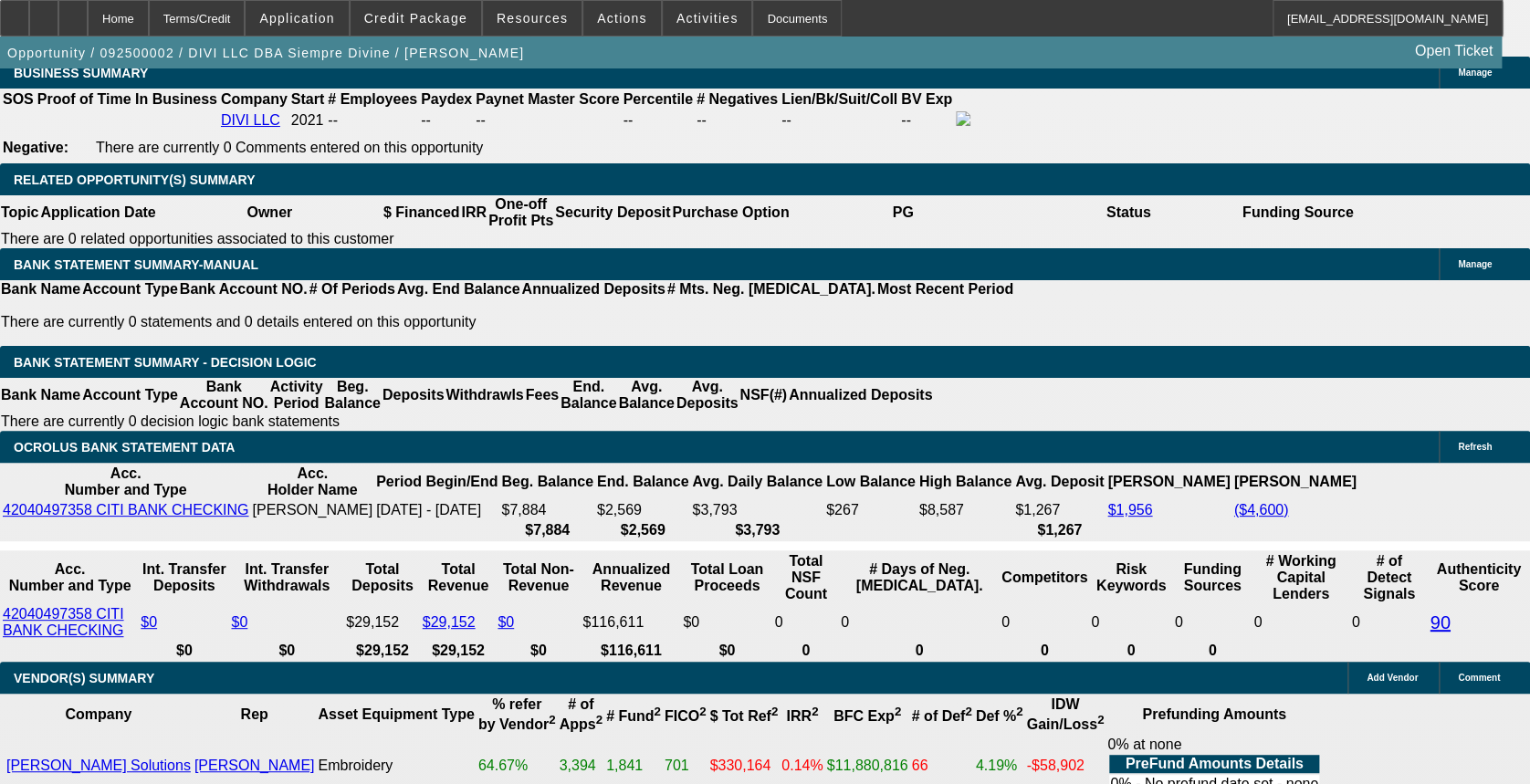
scroll to position [2946, 0]
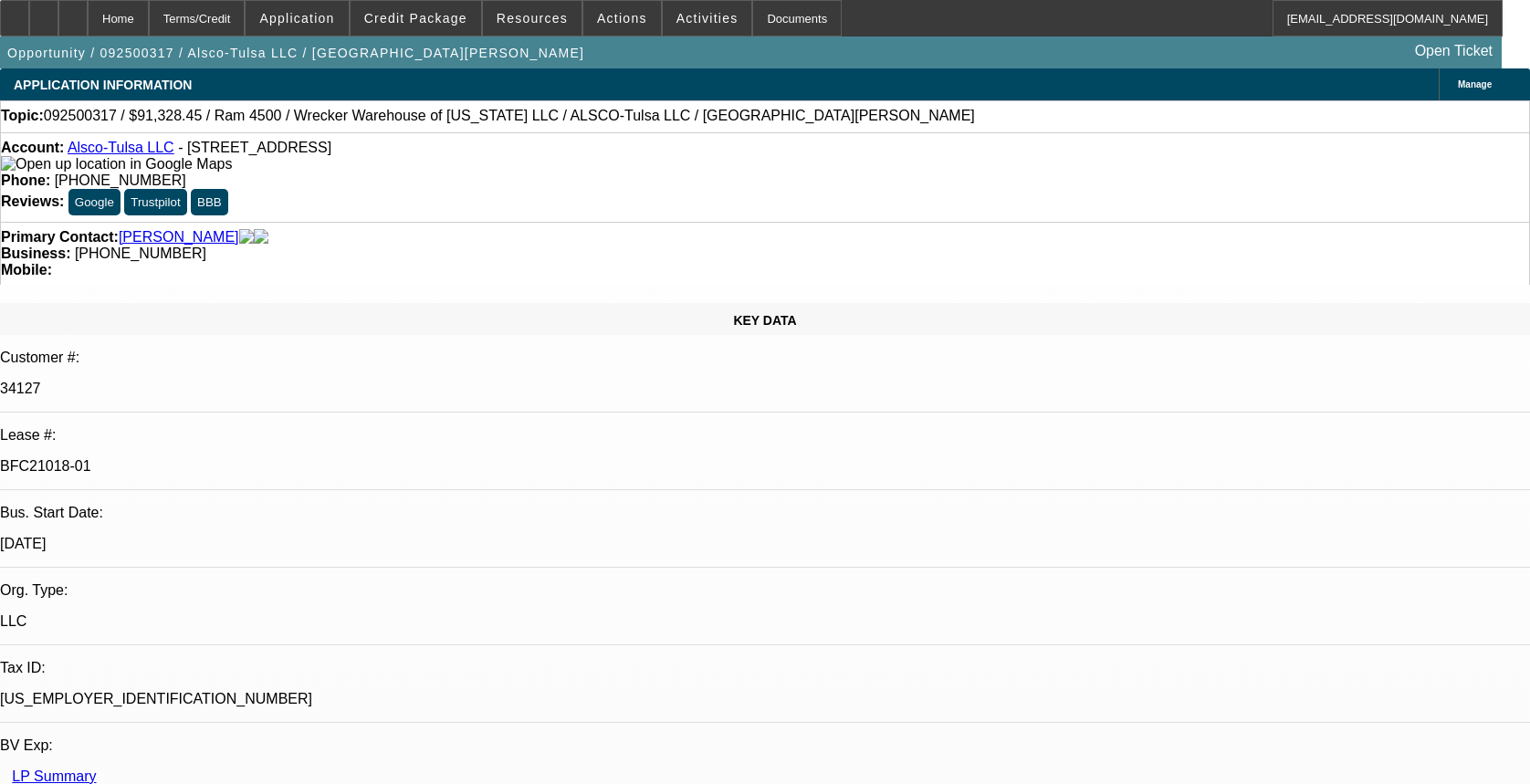
select select "0"
select select "6"
select select "0"
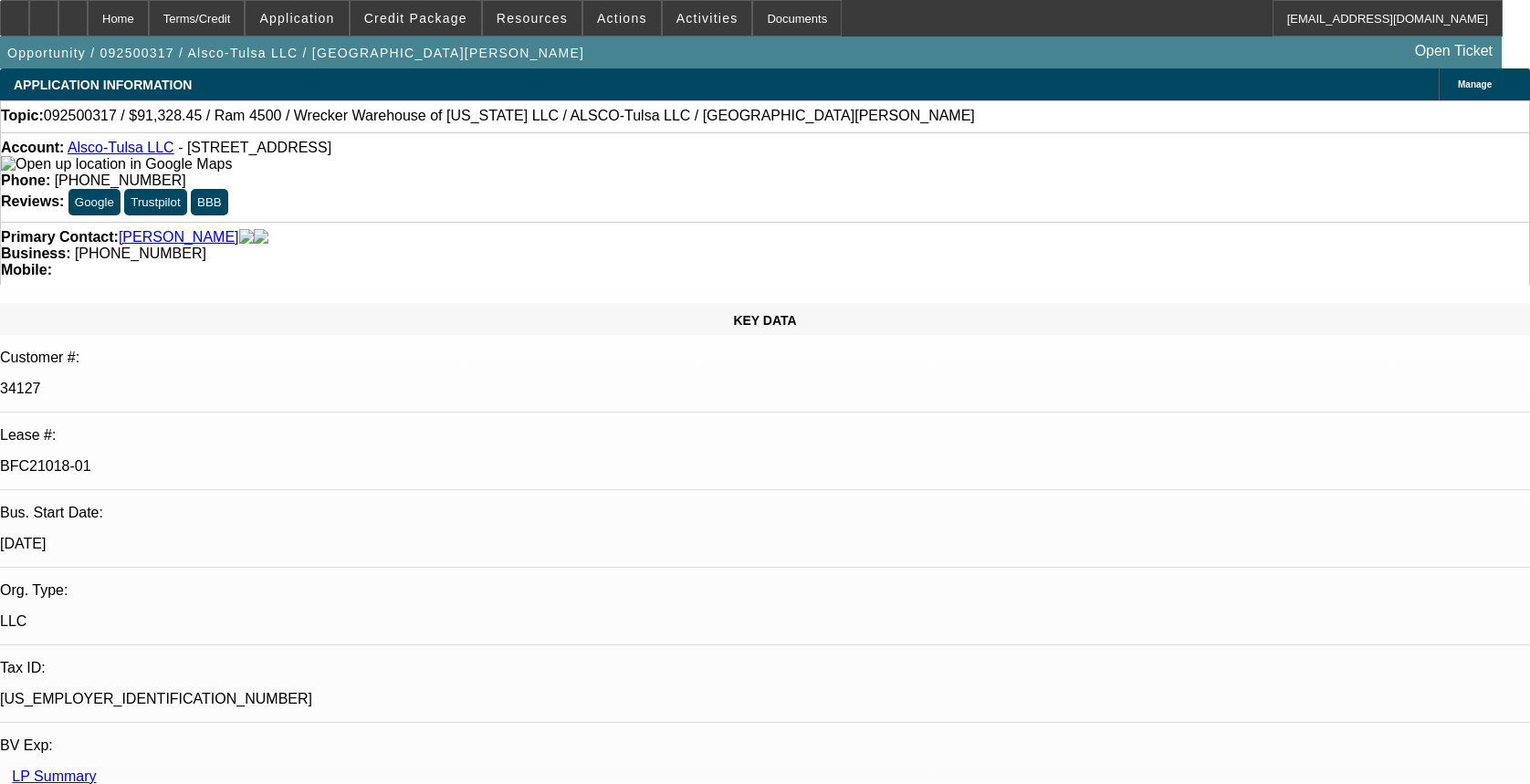
select select "0"
select select "6"
select select "0"
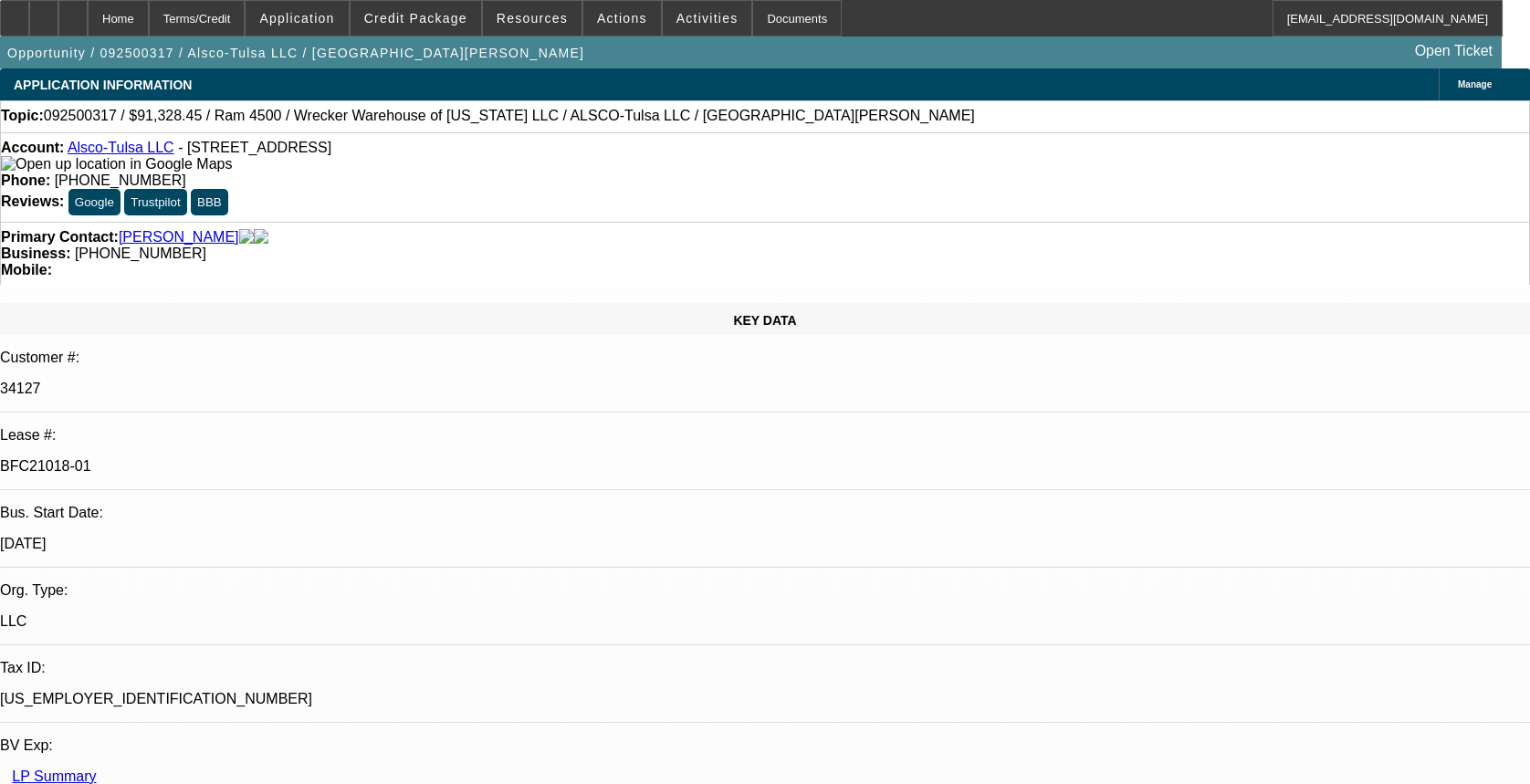
select select "0"
select select "6"
select select "0"
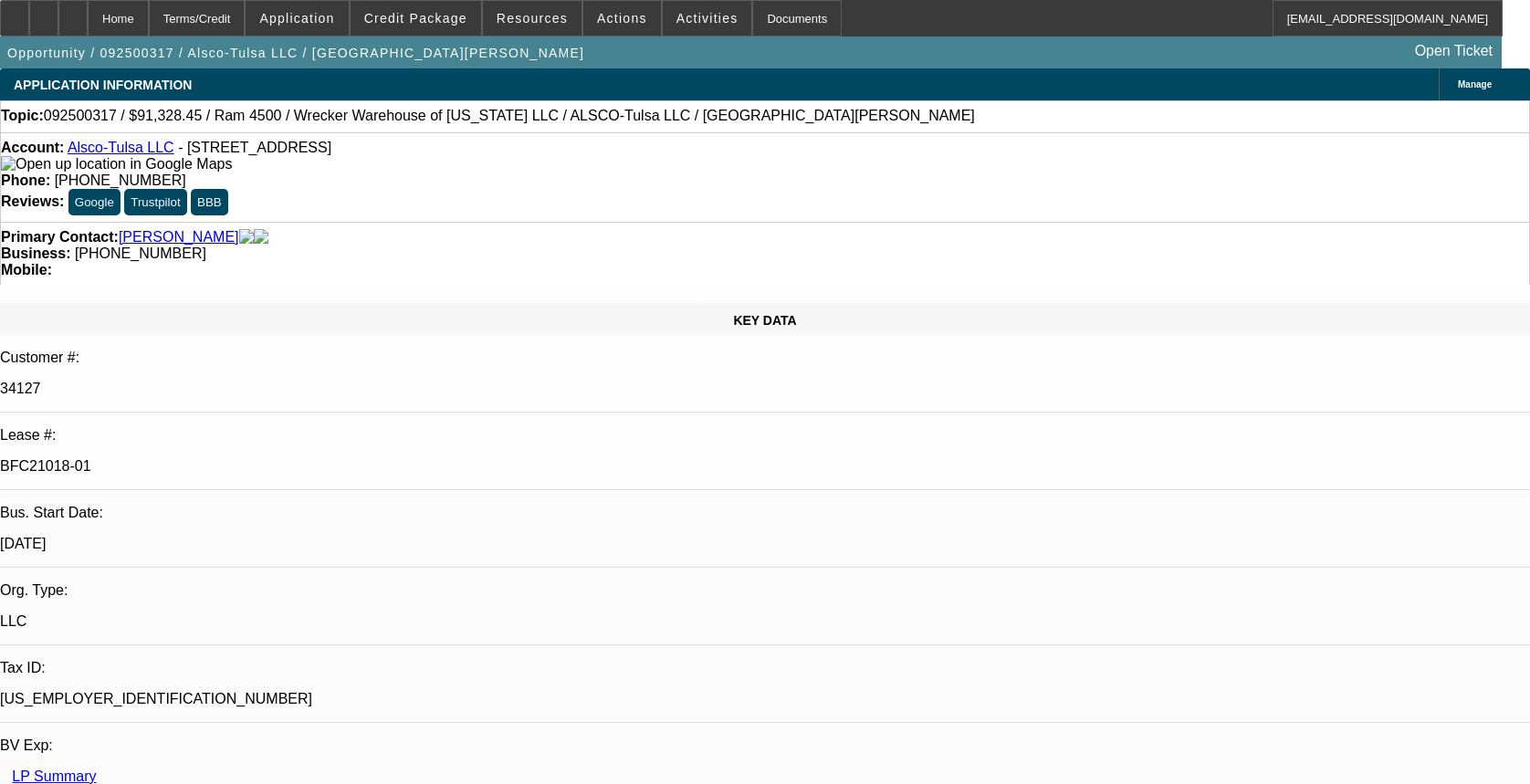
select select "6"
